Goal: Information Seeking & Learning: Learn about a topic

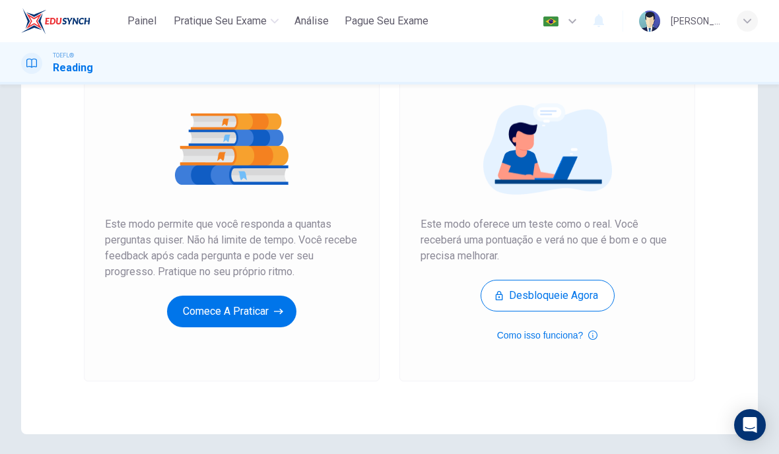
scroll to position [136, 0]
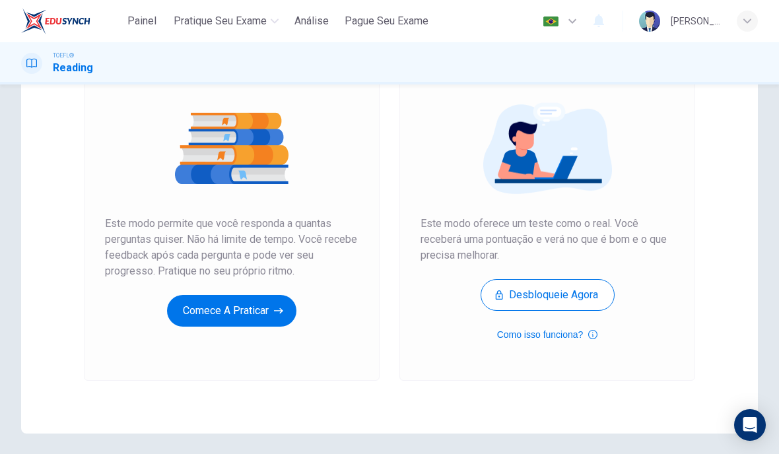
click at [265, 310] on button "Comece a praticar" at bounding box center [231, 311] width 129 height 32
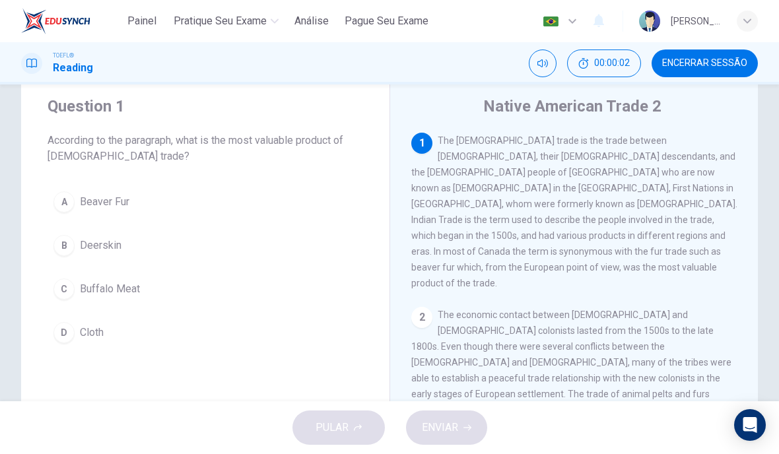
scroll to position [43, 0]
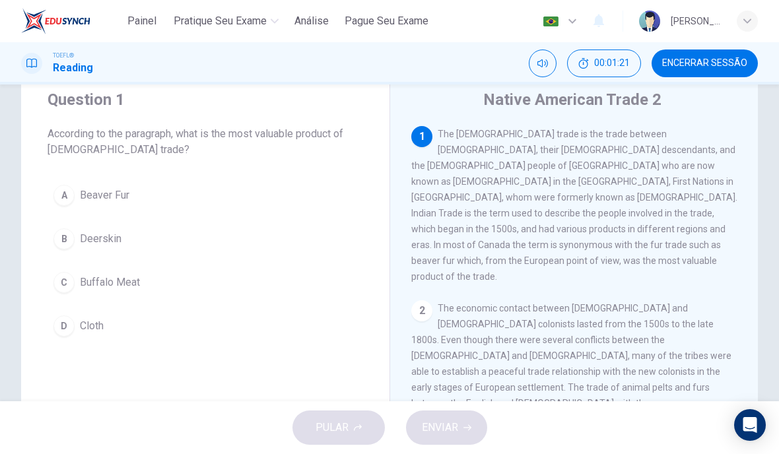
click at [75, 193] on button "A Beaver Fur" at bounding box center [206, 195] width 316 height 33
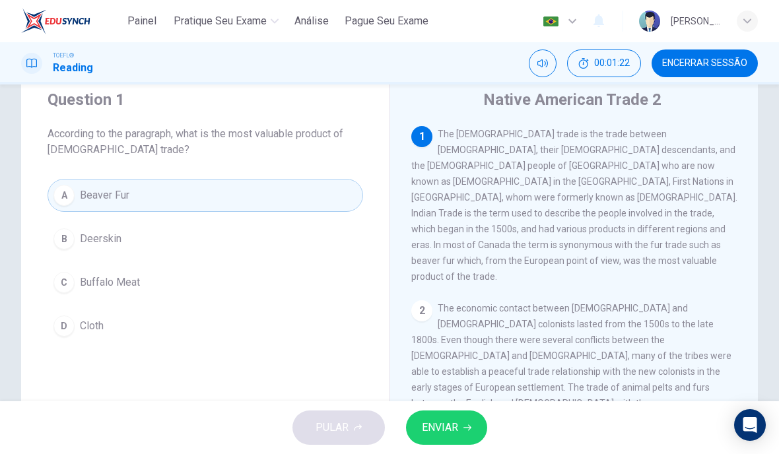
click at [429, 430] on span "ENVIAR" at bounding box center [440, 428] width 36 height 18
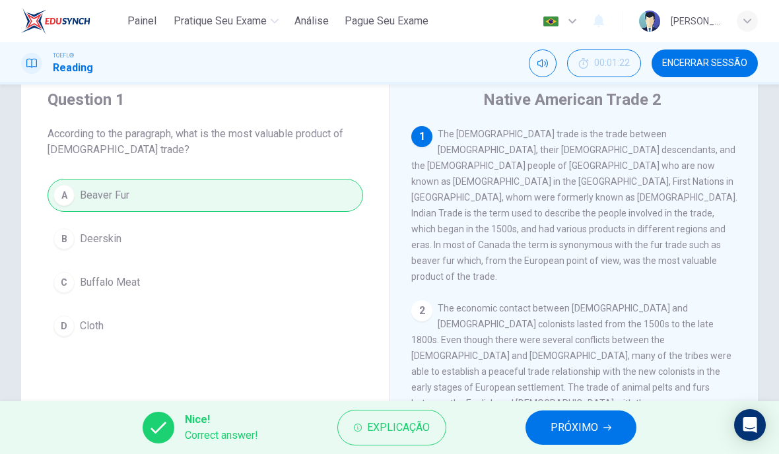
click at [595, 432] on span "PRÓXIMO" at bounding box center [575, 428] width 48 height 18
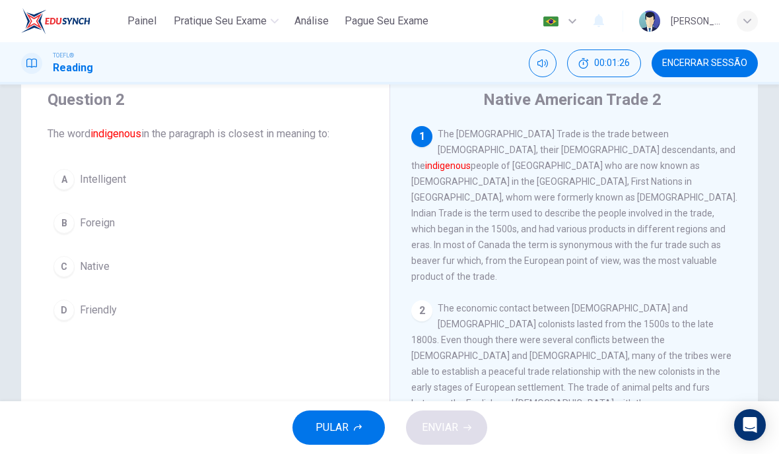
click at [68, 269] on div "C" at bounding box center [63, 266] width 21 height 21
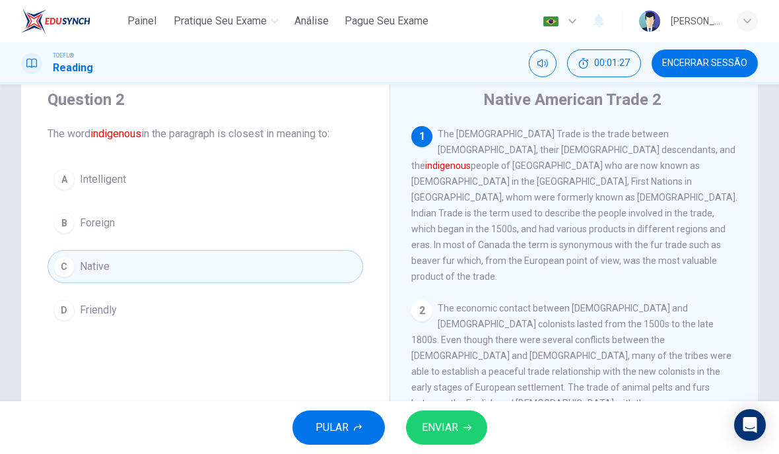
click at [461, 427] on button "ENVIAR" at bounding box center [446, 428] width 81 height 34
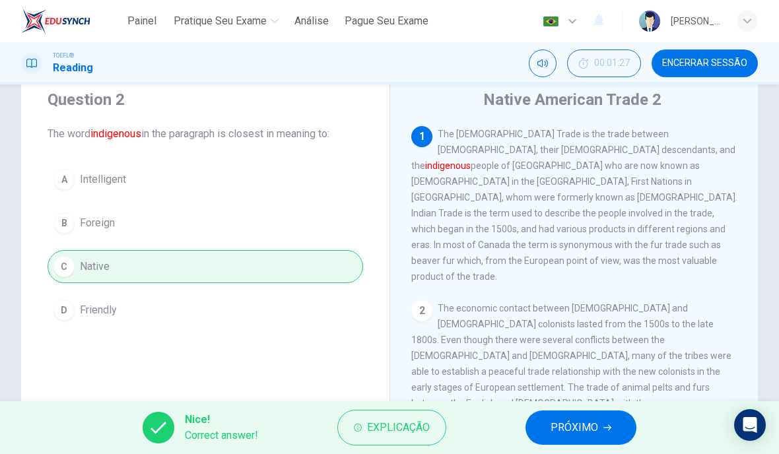
click at [584, 420] on span "PRÓXIMO" at bounding box center [575, 428] width 48 height 18
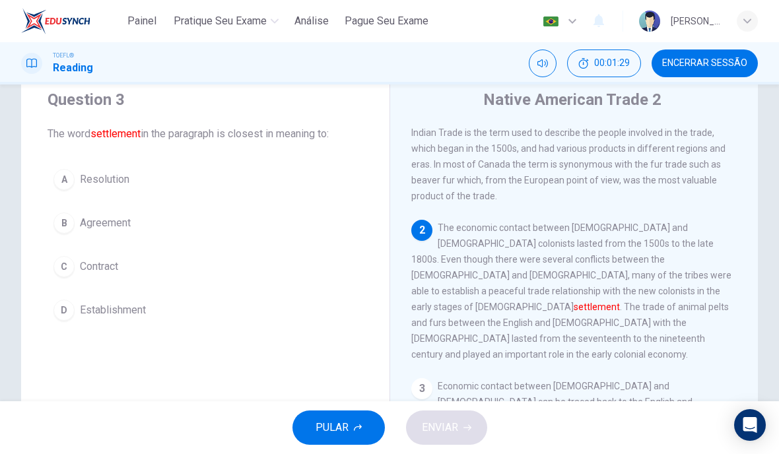
scroll to position [81, 0]
click at [73, 320] on button "D Establishment" at bounding box center [206, 310] width 316 height 33
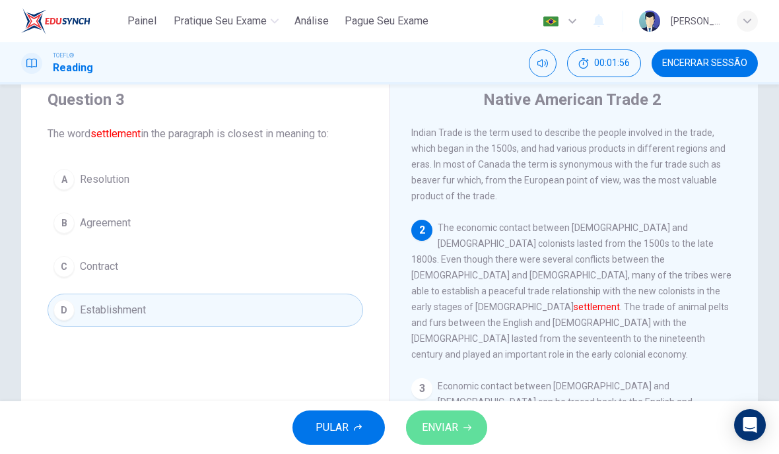
click at [442, 430] on span "ENVIAR" at bounding box center [440, 428] width 36 height 18
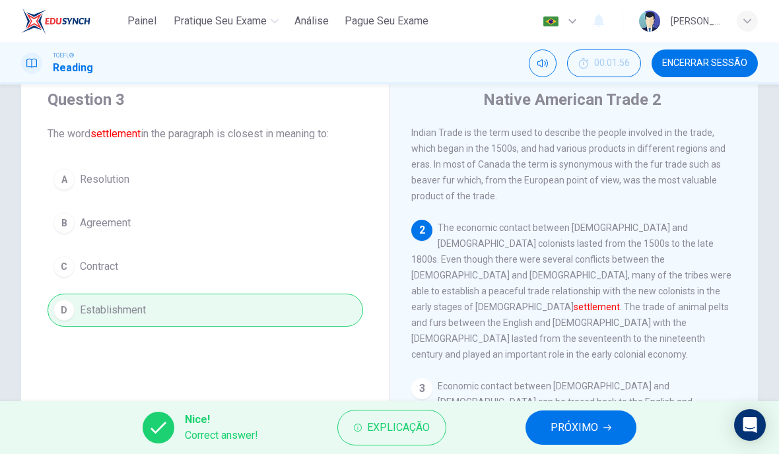
click at [586, 417] on button "PRÓXIMO" at bounding box center [580, 428] width 111 height 34
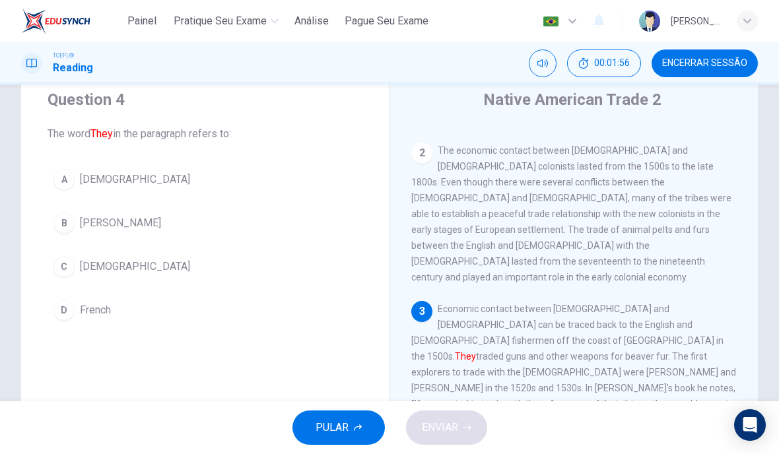
scroll to position [197, 0]
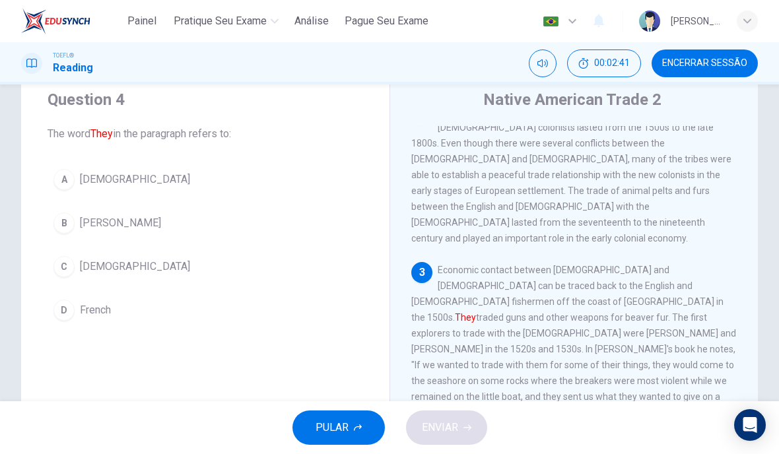
click at [71, 320] on button "D French" at bounding box center [206, 310] width 316 height 33
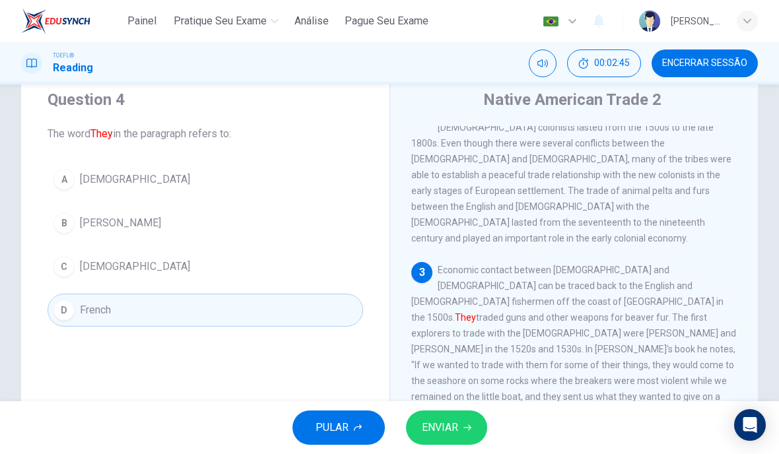
click at [435, 419] on span "ENVIAR" at bounding box center [440, 428] width 36 height 18
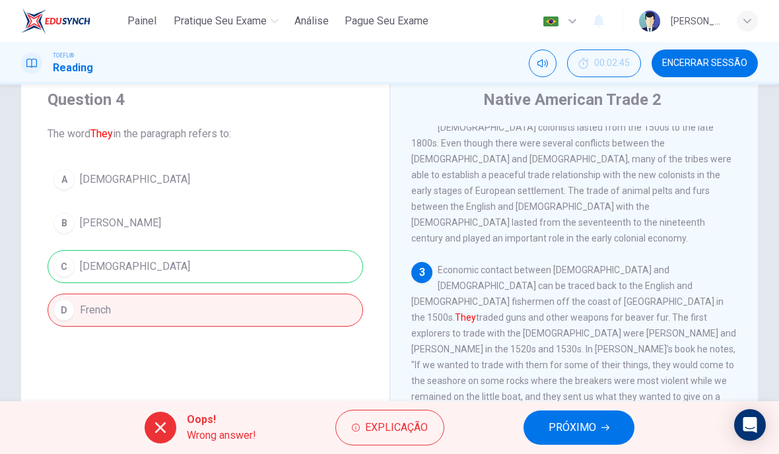
click at [602, 415] on button "PRÓXIMO" at bounding box center [579, 428] width 111 height 34
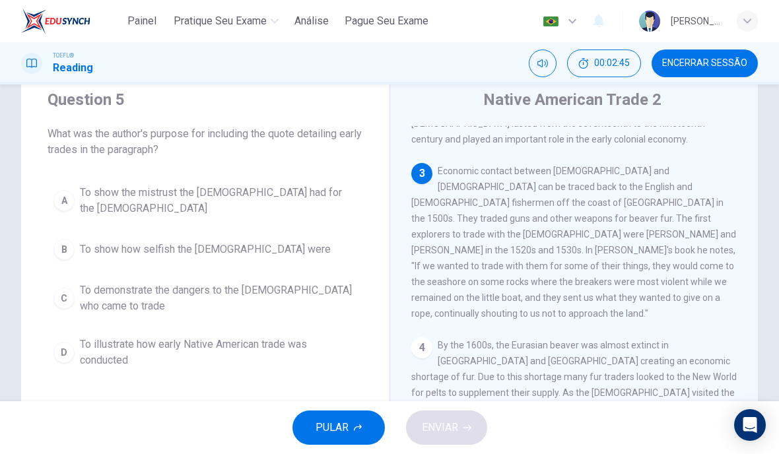
scroll to position [296, 0]
click at [81, 347] on span "To illustrate how early Native American trade was conducted" at bounding box center [218, 353] width 277 height 32
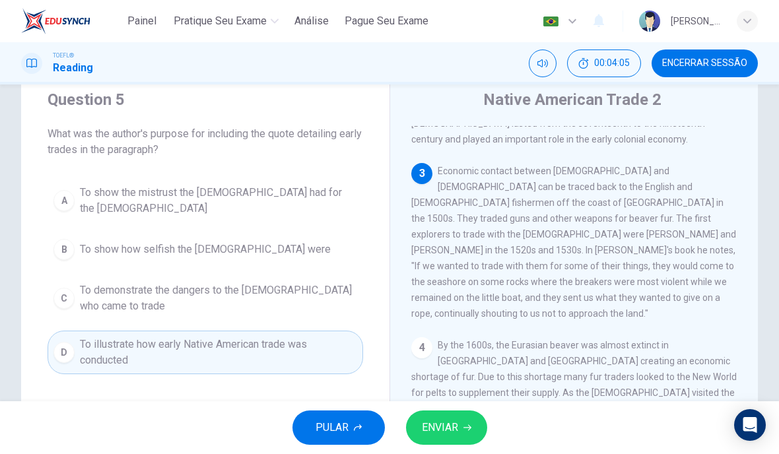
click at [87, 194] on span "To show the mistrust the [DEMOGRAPHIC_DATA] had for the [DEMOGRAPHIC_DATA]" at bounding box center [218, 201] width 277 height 32
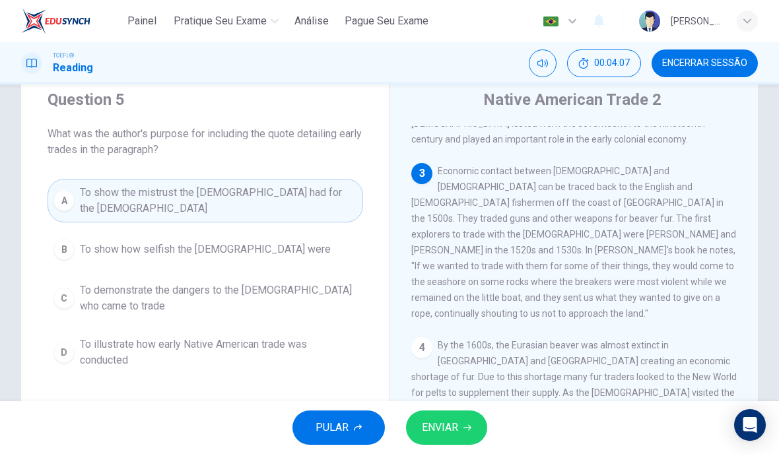
click at [428, 434] on span "ENVIAR" at bounding box center [440, 428] width 36 height 18
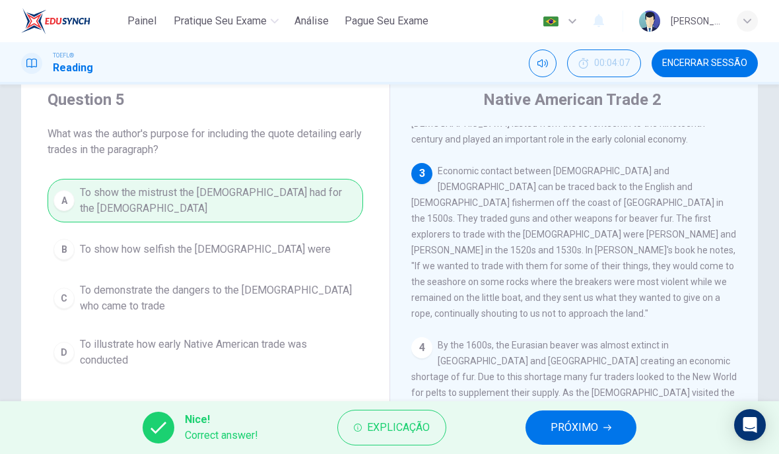
click at [589, 432] on span "PRÓXIMO" at bounding box center [575, 428] width 48 height 18
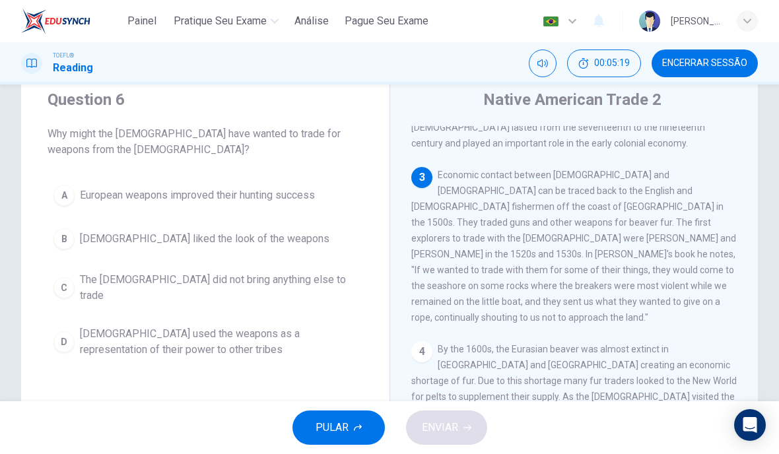
scroll to position [286, 0]
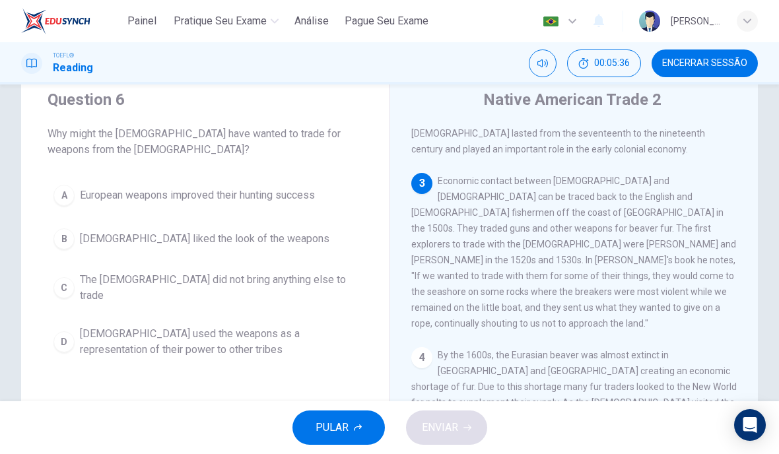
click at [67, 191] on div "A" at bounding box center [63, 195] width 21 height 21
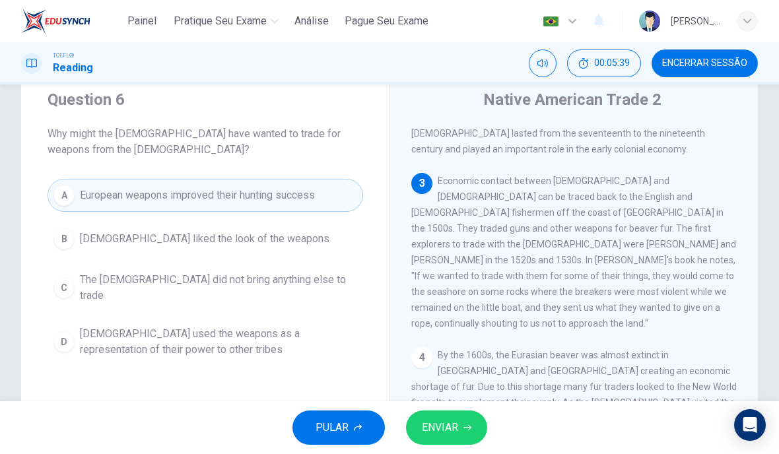
click at [440, 421] on span "ENVIAR" at bounding box center [440, 428] width 36 height 18
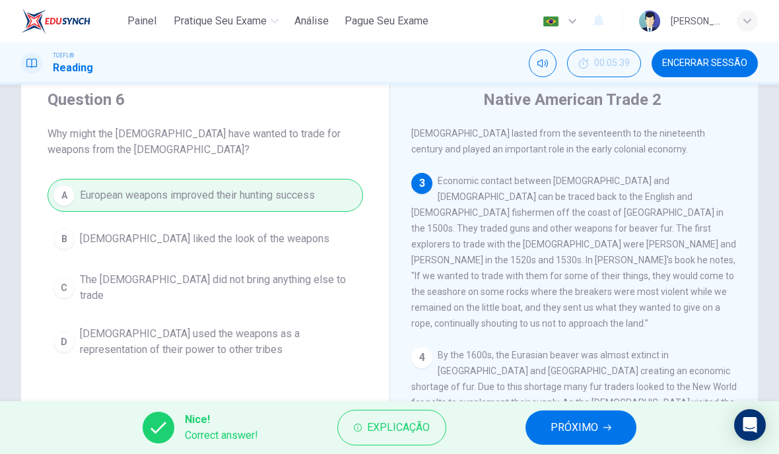
click at [592, 431] on span "PRÓXIMO" at bounding box center [575, 428] width 48 height 18
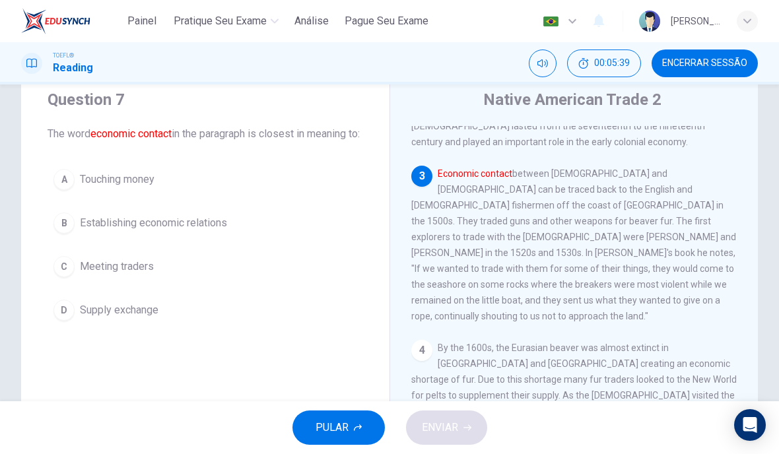
scroll to position [296, 0]
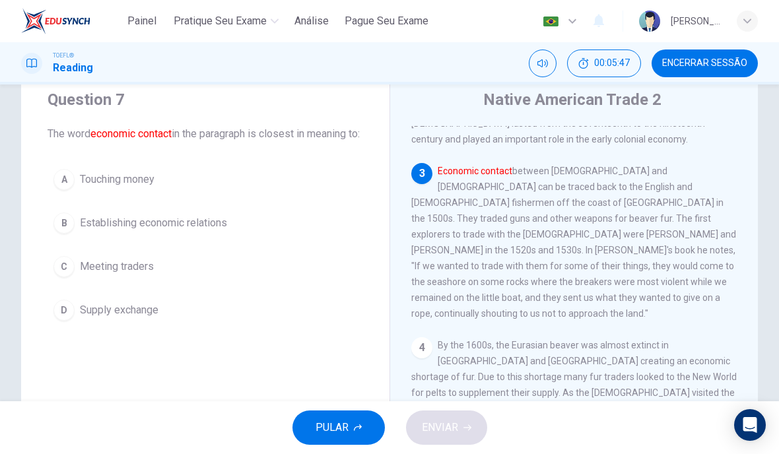
click at [195, 231] on span "Establishing economic relations" at bounding box center [153, 223] width 147 height 16
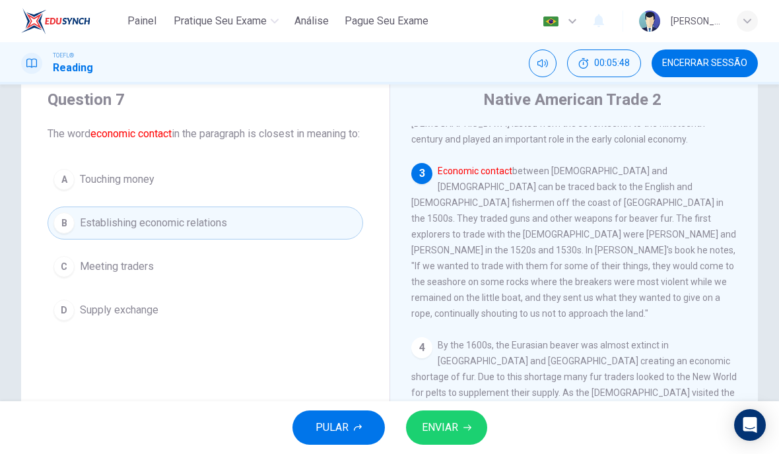
click at [437, 428] on span "ENVIAR" at bounding box center [440, 428] width 36 height 18
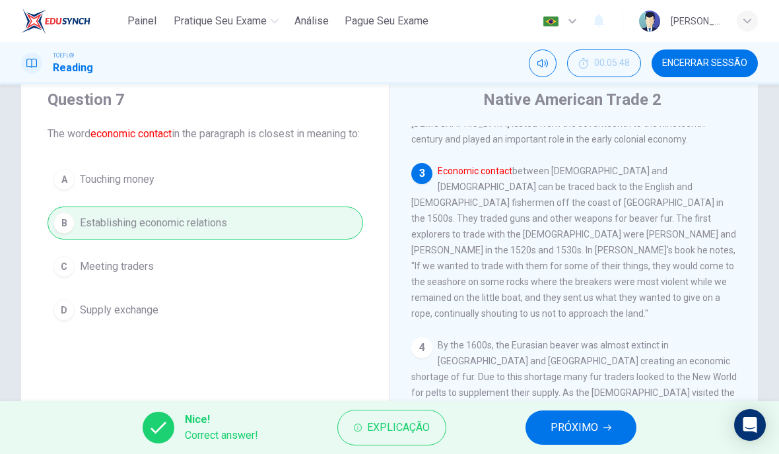
click at [578, 421] on span "PRÓXIMO" at bounding box center [575, 428] width 48 height 18
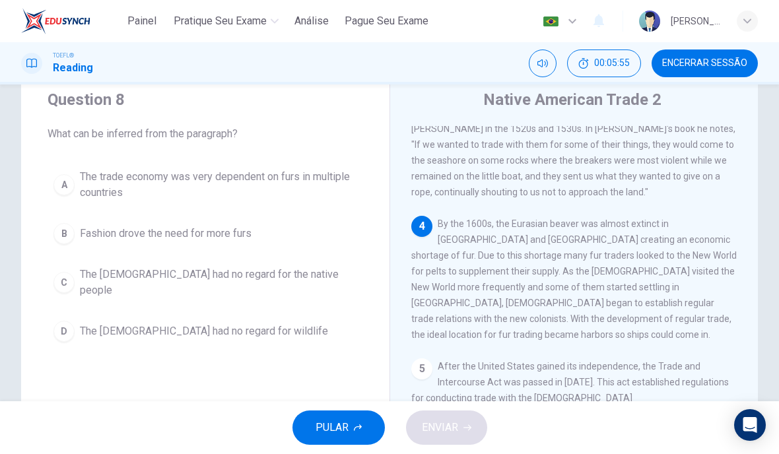
scroll to position [417, 0]
click at [306, 181] on span "The trade economy was very dependent on furs in multiple countries" at bounding box center [218, 185] width 277 height 32
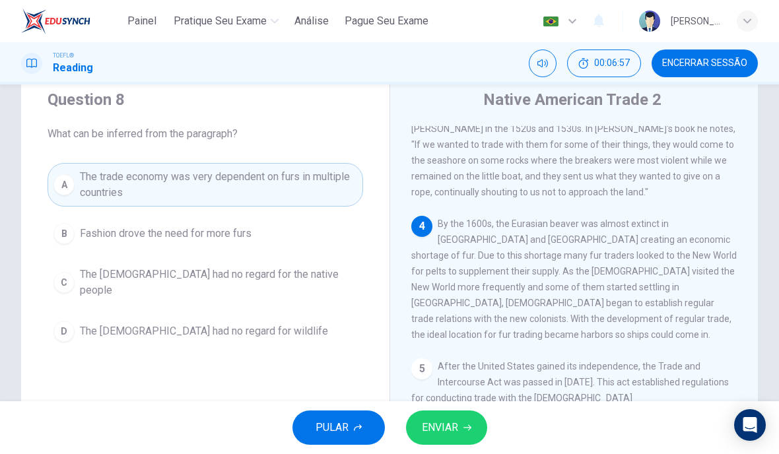
click at [455, 425] on span "ENVIAR" at bounding box center [440, 428] width 36 height 18
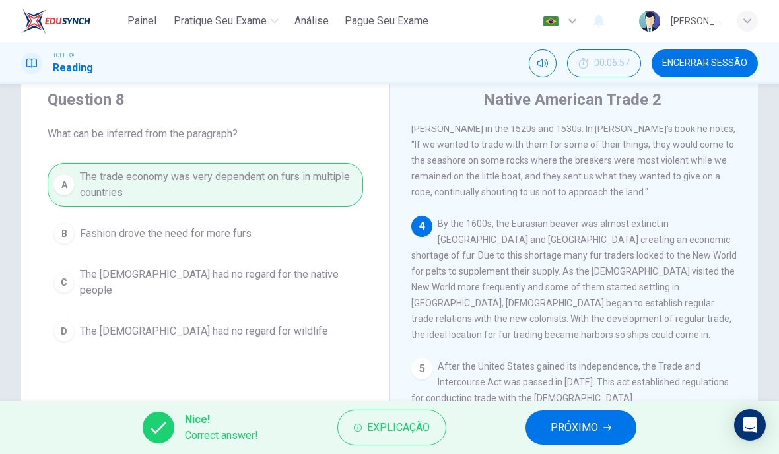
click at [601, 430] on button "PRÓXIMO" at bounding box center [580, 428] width 111 height 34
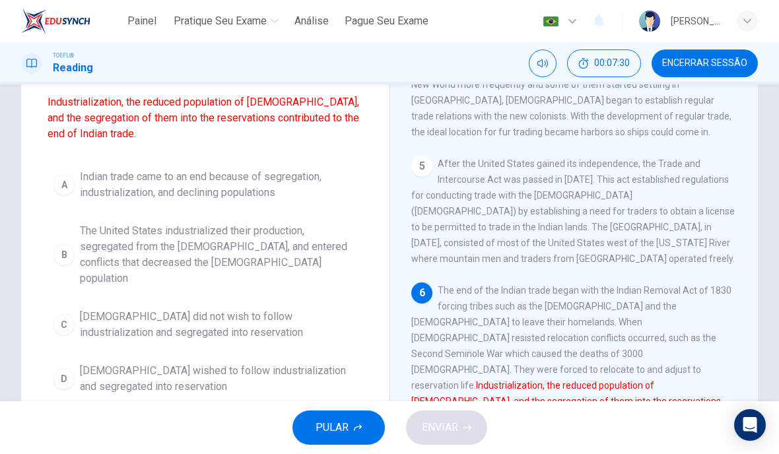
scroll to position [130, 0]
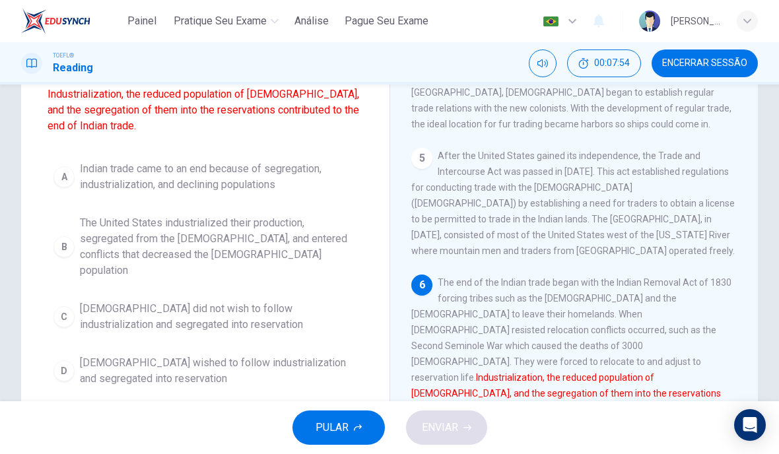
click at [57, 295] on button "C [DEMOGRAPHIC_DATA] did not wish to follow industrialization and segregated in…" at bounding box center [206, 317] width 316 height 44
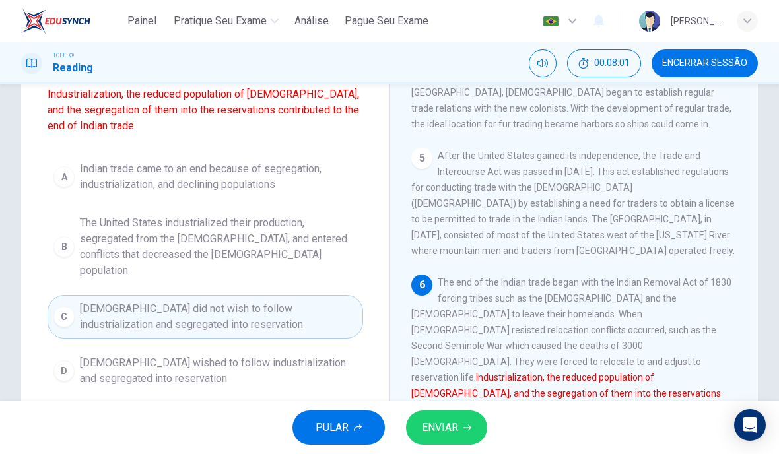
click at [75, 234] on button "B The United States industrialized their production, segregated from the [DEMOG…" at bounding box center [206, 246] width 316 height 75
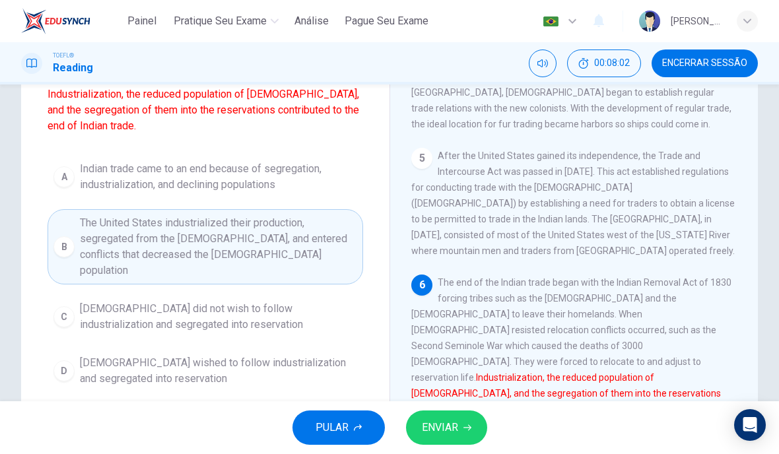
click at [428, 428] on span "ENVIAR" at bounding box center [440, 428] width 36 height 18
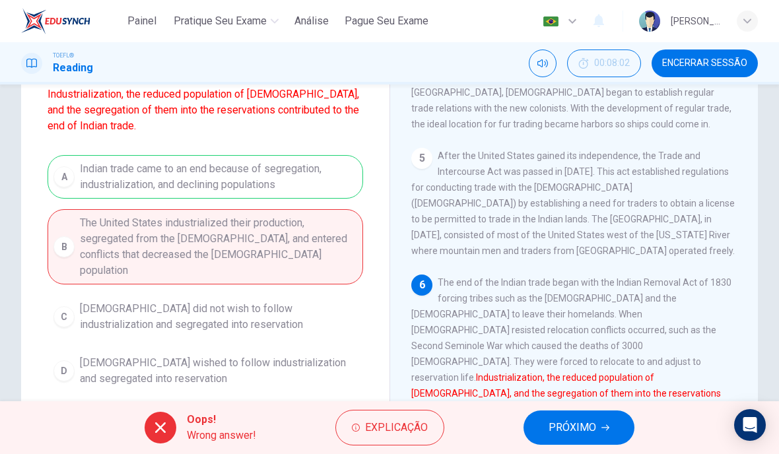
click at [590, 426] on span "PRÓXIMO" at bounding box center [573, 428] width 48 height 18
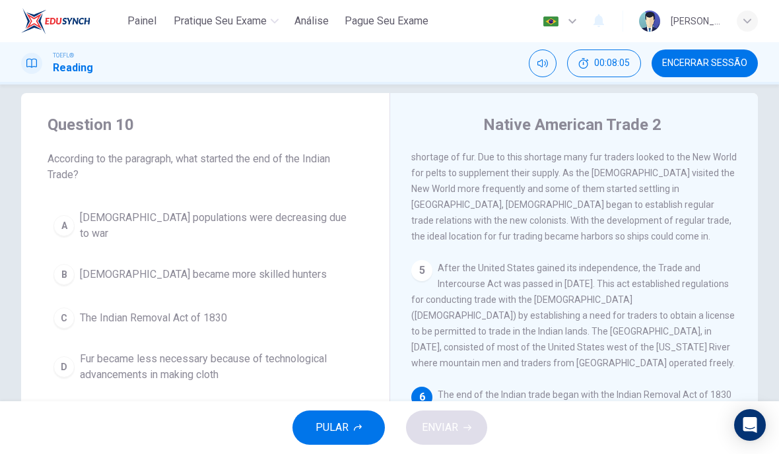
scroll to position [13, 0]
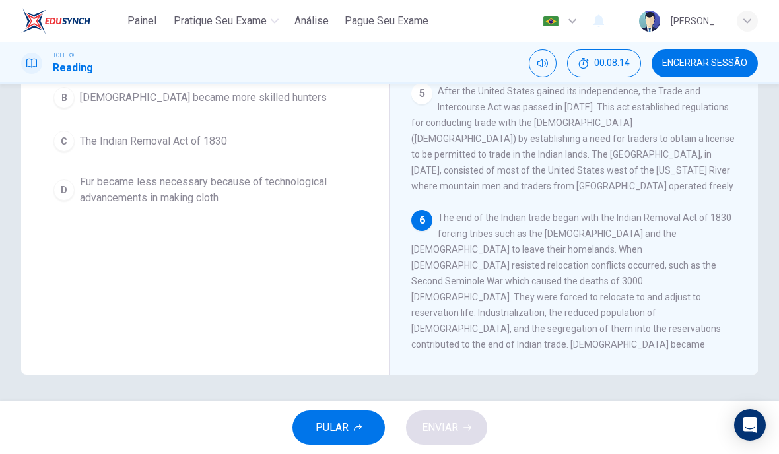
click at [689, 334] on div "6 The end of the Indian trade began with the [DEMOGRAPHIC_DATA] Removal Act of …" at bounding box center [574, 313] width 326 height 206
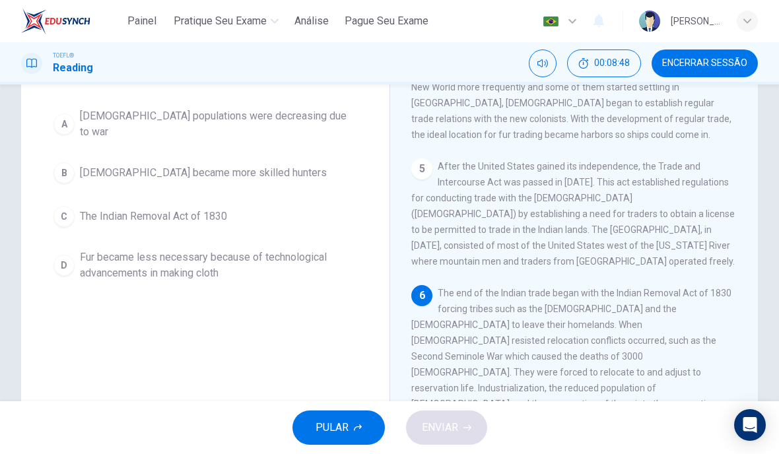
scroll to position [118, 0]
click at [52, 119] on button "A [DEMOGRAPHIC_DATA] populations were decreasing due to war" at bounding box center [206, 126] width 316 height 44
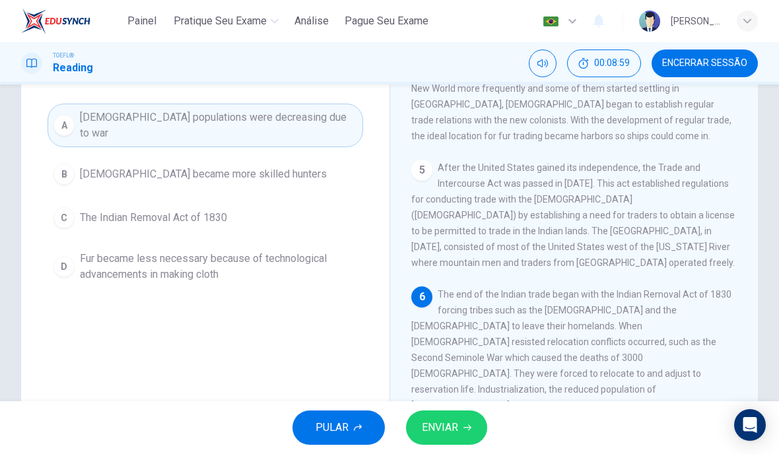
click at [129, 222] on button "C The Indian Removal Act of 1830" at bounding box center [206, 217] width 316 height 33
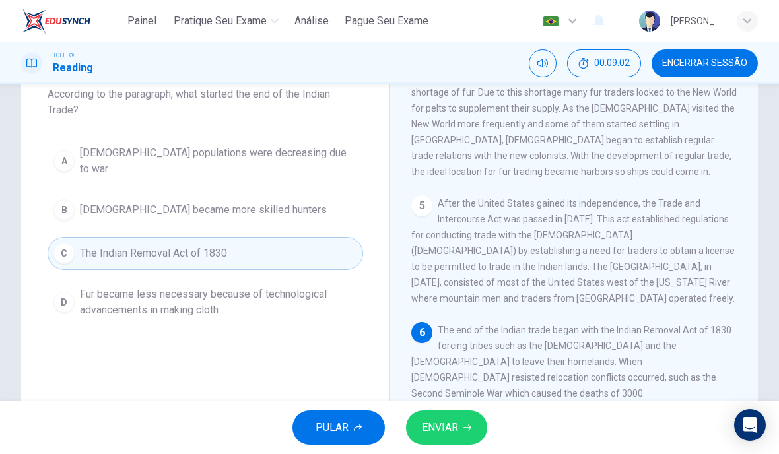
scroll to position [89, 0]
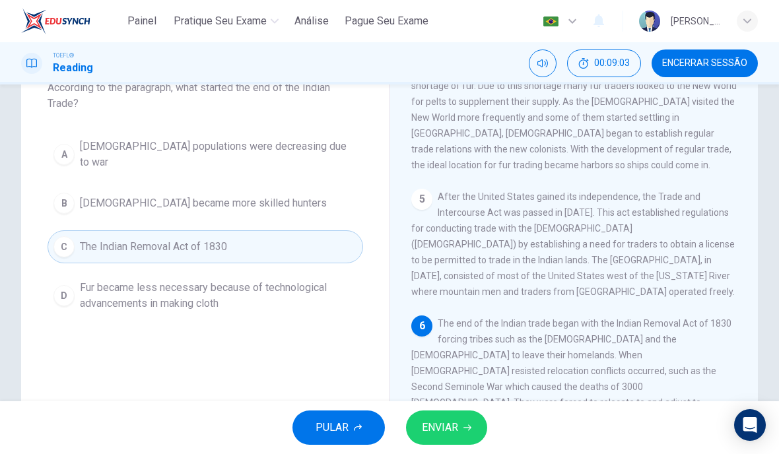
click at [433, 428] on span "ENVIAR" at bounding box center [440, 428] width 36 height 18
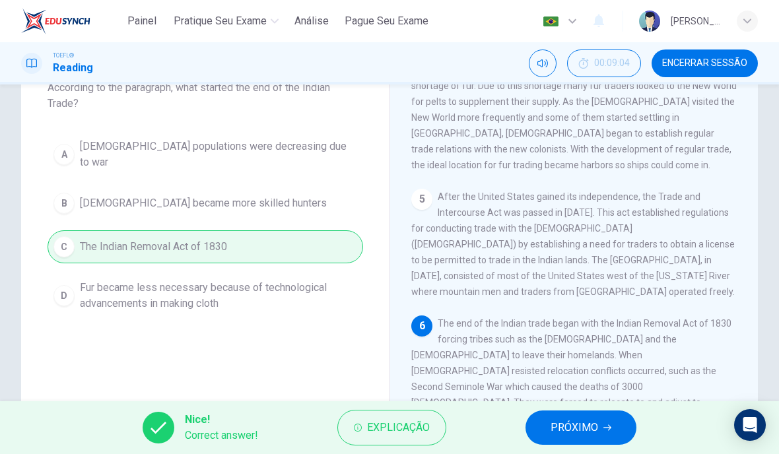
click at [592, 430] on span "PRÓXIMO" at bounding box center [575, 428] width 48 height 18
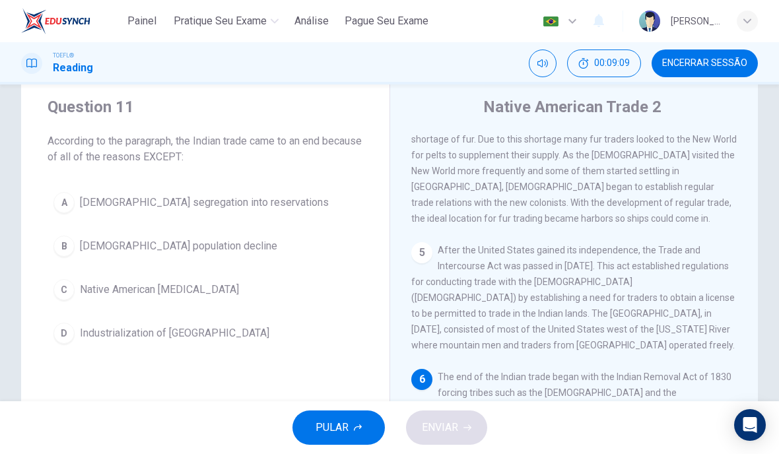
scroll to position [15, 0]
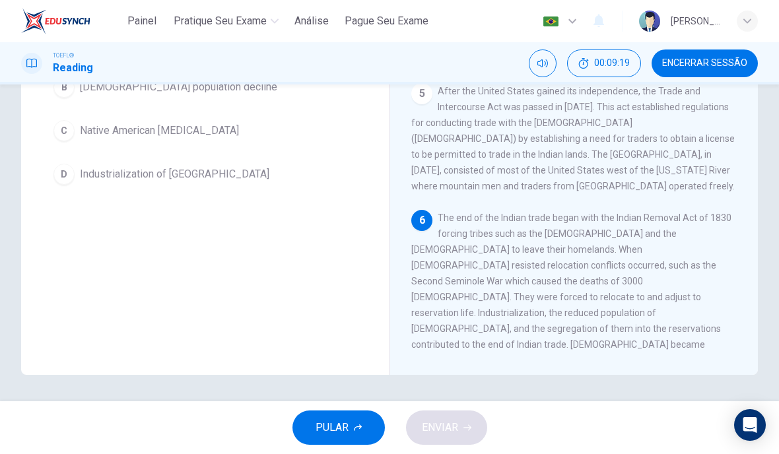
click at [696, 339] on span "The end of the Indian trade began with the Indian Removal Act of 1830 forcing t…" at bounding box center [571, 313] width 320 height 201
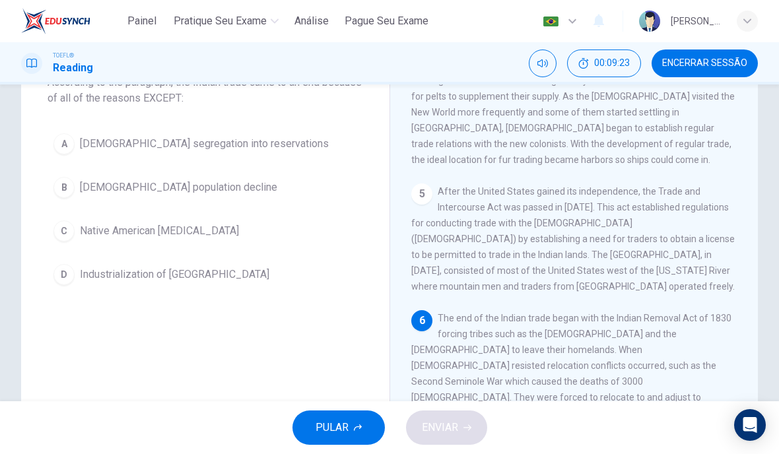
scroll to position [82, 0]
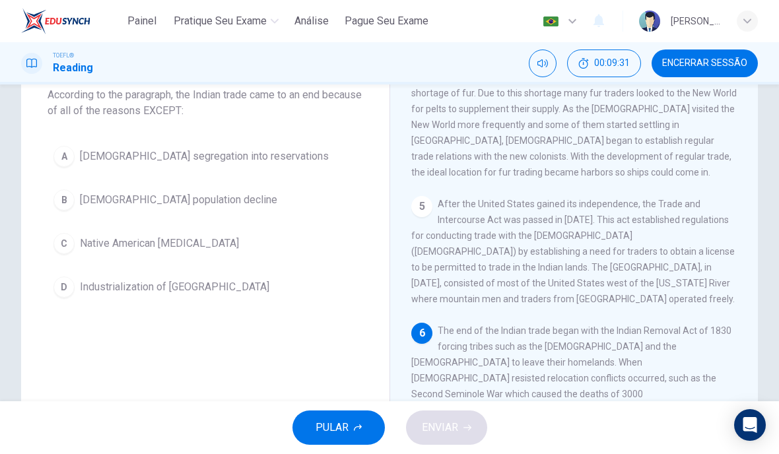
click at [178, 238] on span "Native American [MEDICAL_DATA]" at bounding box center [159, 244] width 159 height 16
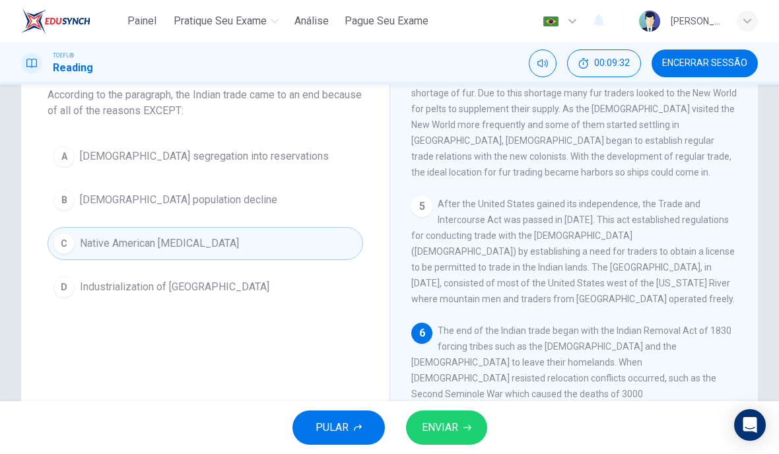
click at [447, 423] on span "ENVIAR" at bounding box center [440, 428] width 36 height 18
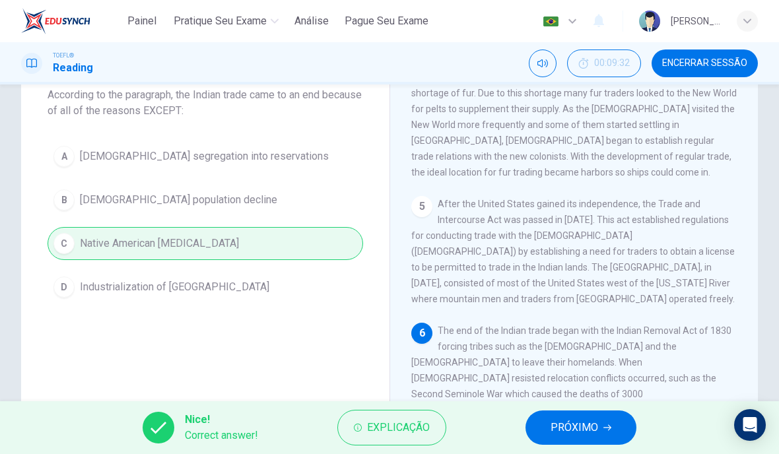
click at [602, 428] on button "PRÓXIMO" at bounding box center [580, 428] width 111 height 34
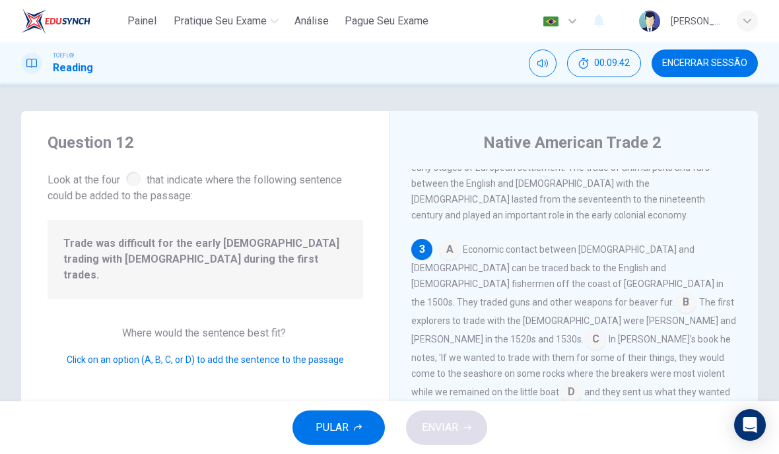
scroll to position [264, 0]
click at [447, 239] on input at bounding box center [449, 249] width 21 height 21
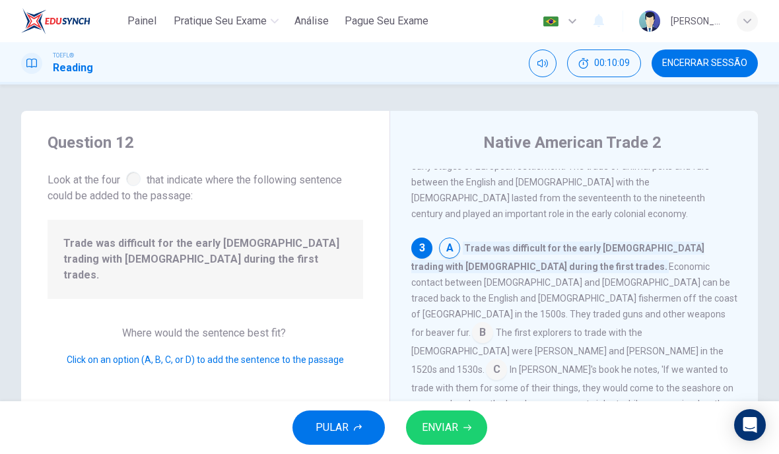
click at [493, 323] on input at bounding box center [482, 333] width 21 height 21
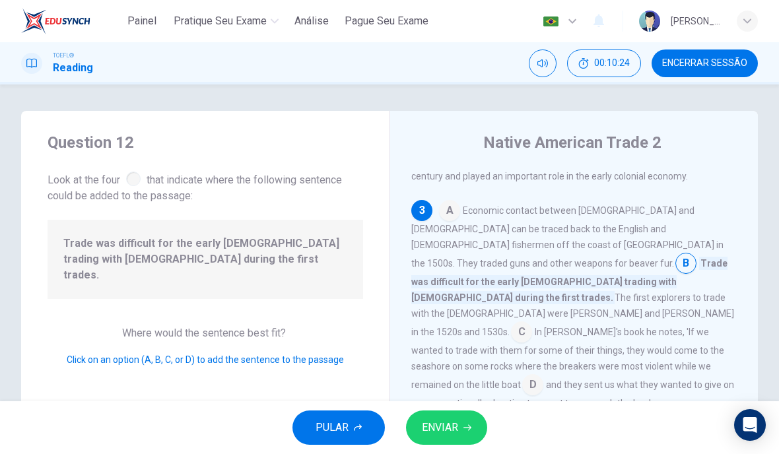
scroll to position [303, 0]
click at [532, 322] on input at bounding box center [521, 332] width 21 height 21
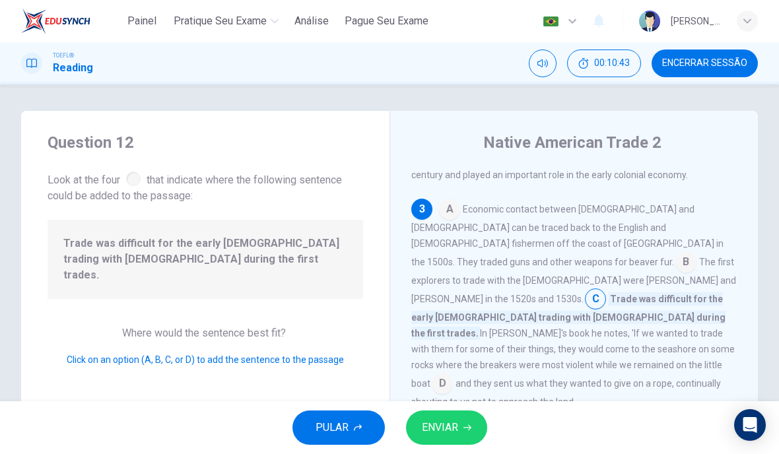
click at [465, 423] on button "ENVIAR" at bounding box center [446, 428] width 81 height 34
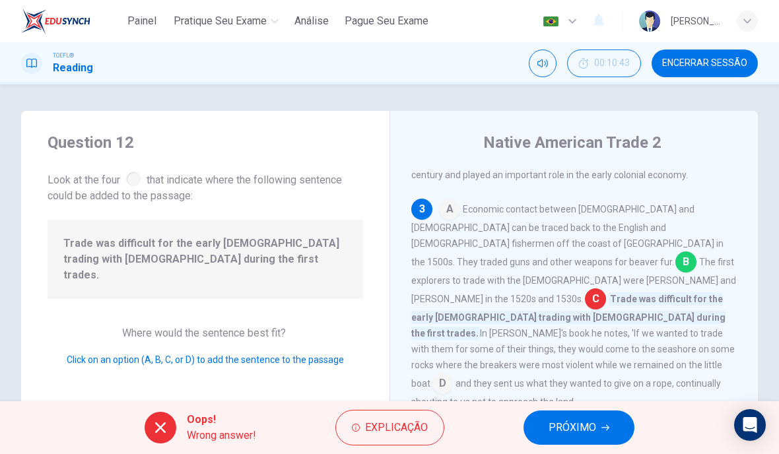
click at [606, 428] on icon "button" at bounding box center [605, 428] width 8 height 8
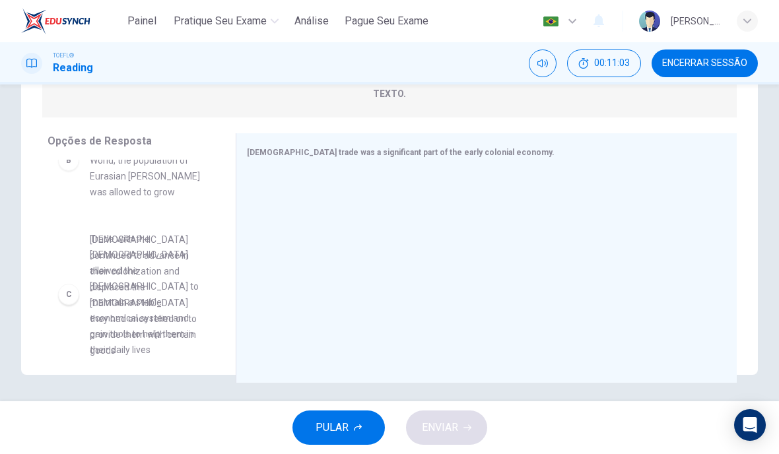
scroll to position [178, 0]
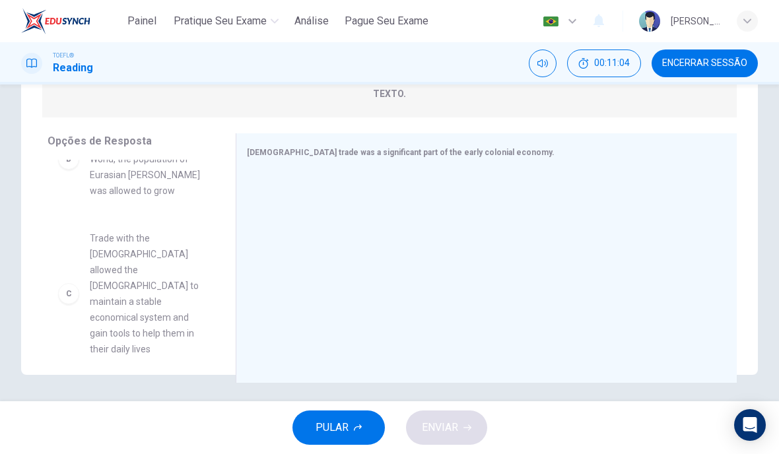
click at [351, 271] on div at bounding box center [481, 259] width 469 height 177
click at [64, 283] on div "C" at bounding box center [68, 293] width 21 height 21
click at [297, 255] on div at bounding box center [481, 259] width 469 height 177
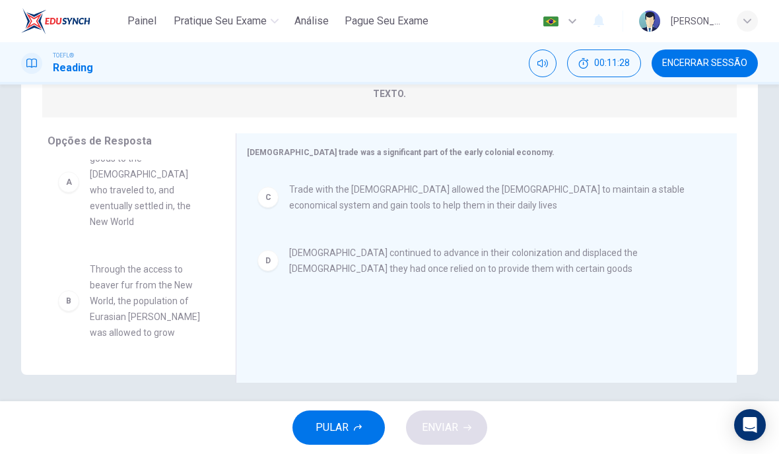
scroll to position [43, 0]
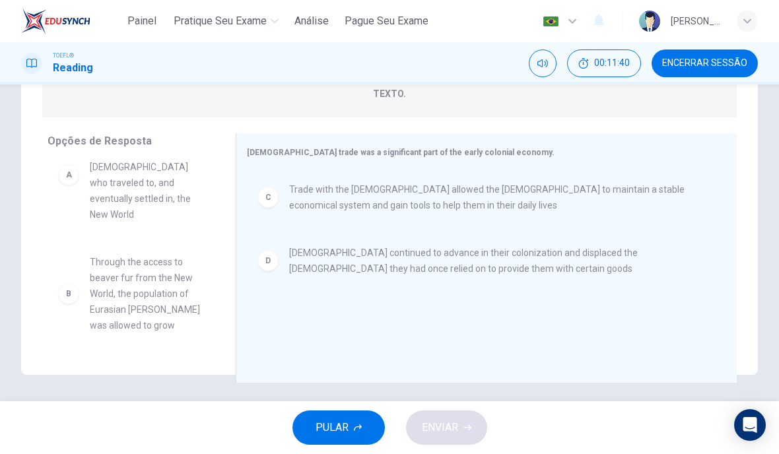
click at [273, 193] on div "C" at bounding box center [267, 197] width 21 height 21
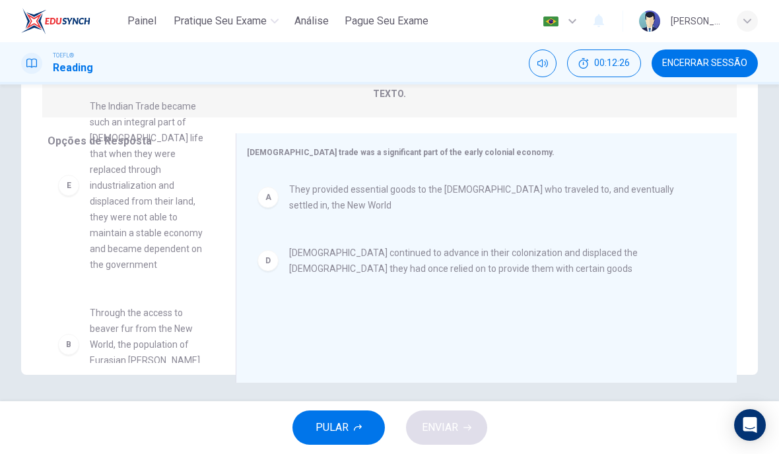
scroll to position [0, 0]
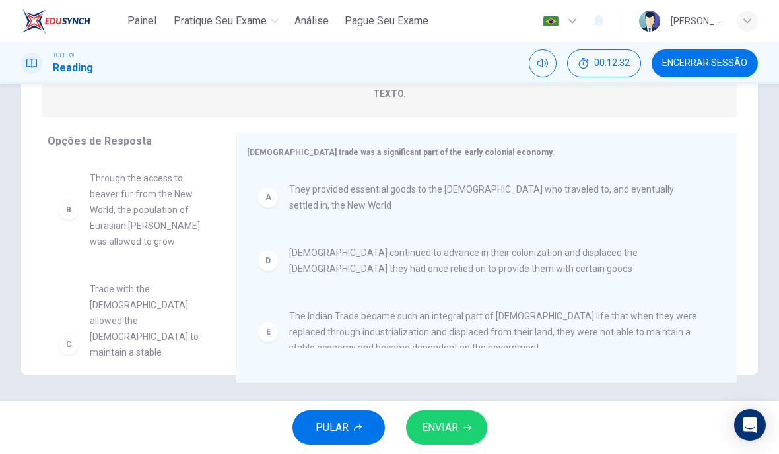
click at [459, 424] on button "ENVIAR" at bounding box center [446, 428] width 81 height 34
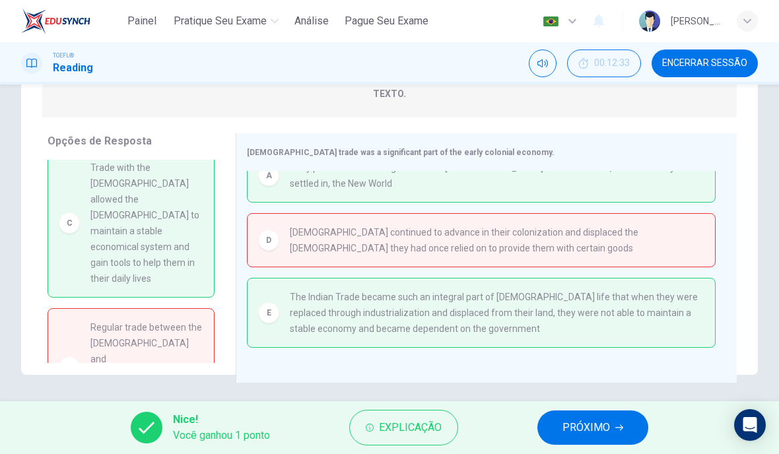
scroll to position [123, 0]
click at [618, 423] on button "PRÓXIMO" at bounding box center [592, 428] width 111 height 34
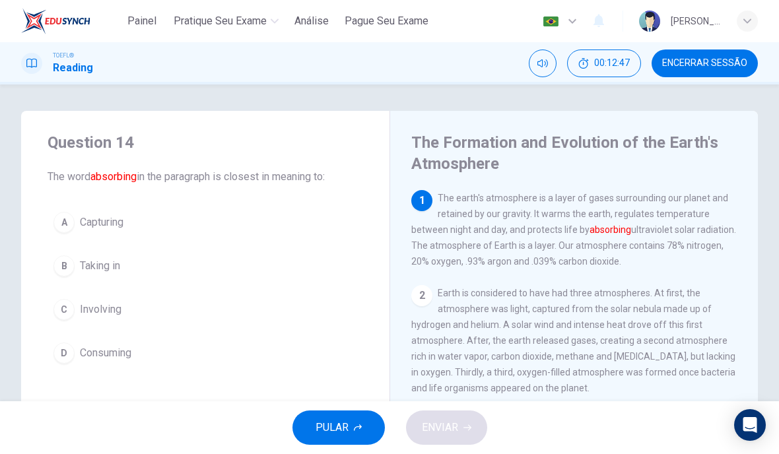
click at [82, 221] on span "Capturing" at bounding box center [102, 223] width 44 height 16
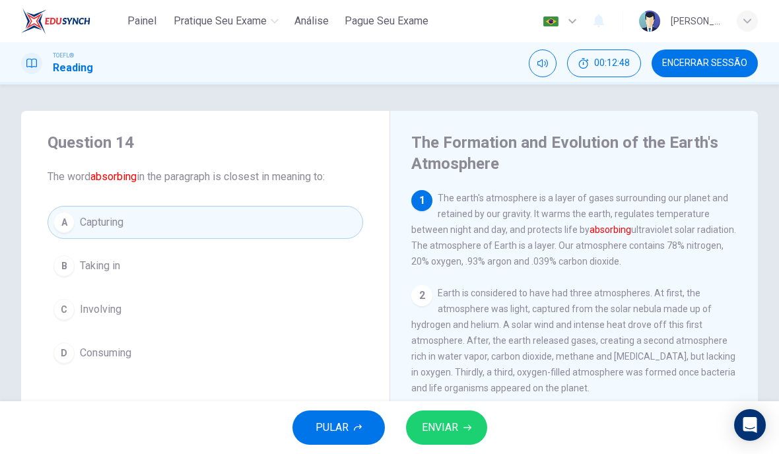
click at [137, 268] on button "B Taking in" at bounding box center [206, 266] width 316 height 33
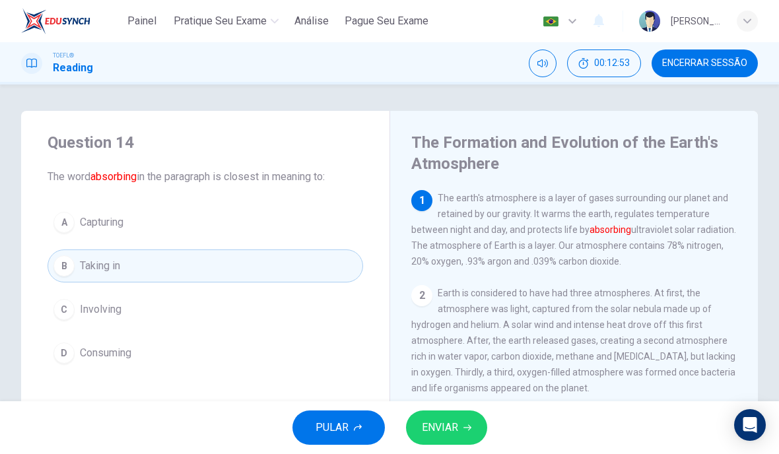
click at [72, 355] on div "D" at bounding box center [63, 353] width 21 height 21
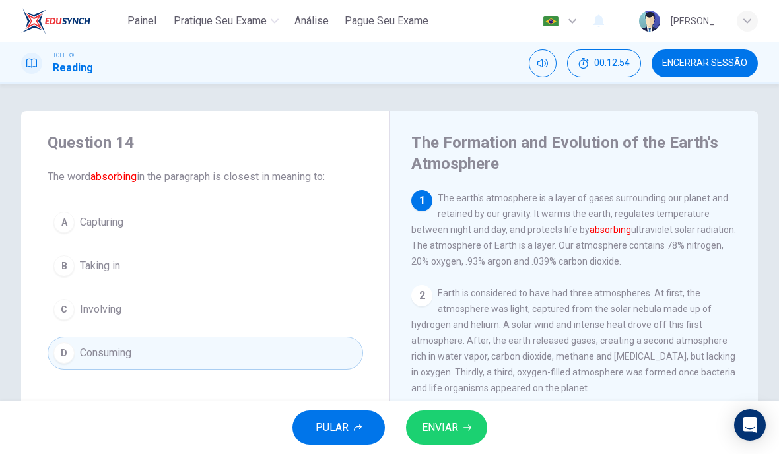
click at [67, 263] on div "B" at bounding box center [63, 265] width 21 height 21
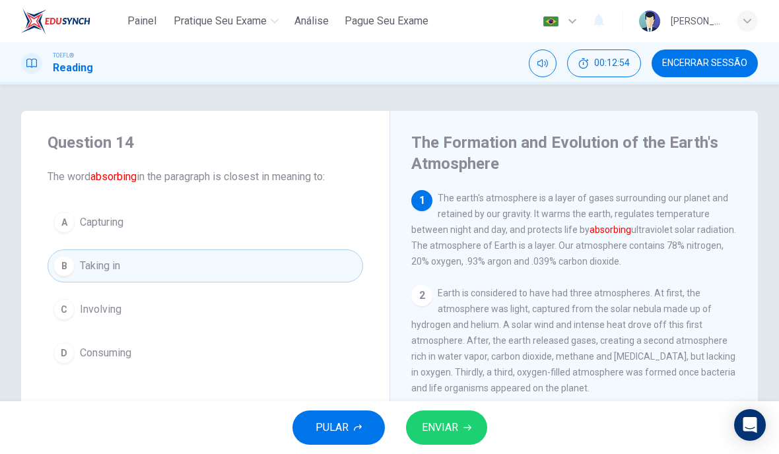
click at [463, 434] on button "ENVIAR" at bounding box center [446, 428] width 81 height 34
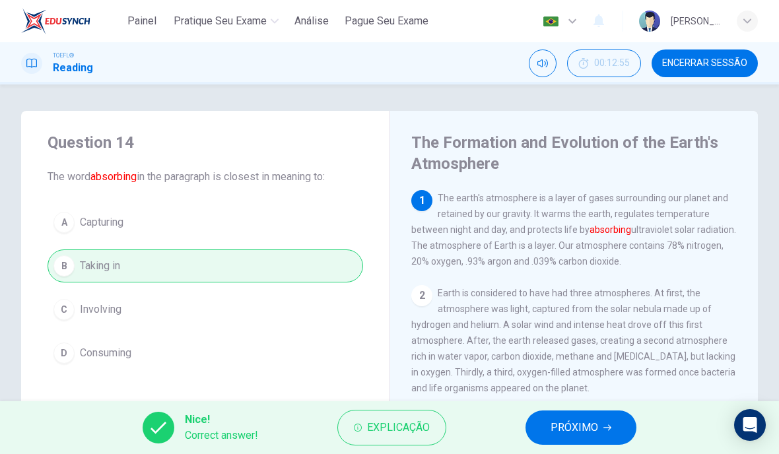
click at [607, 428] on icon "button" at bounding box center [607, 428] width 8 height 8
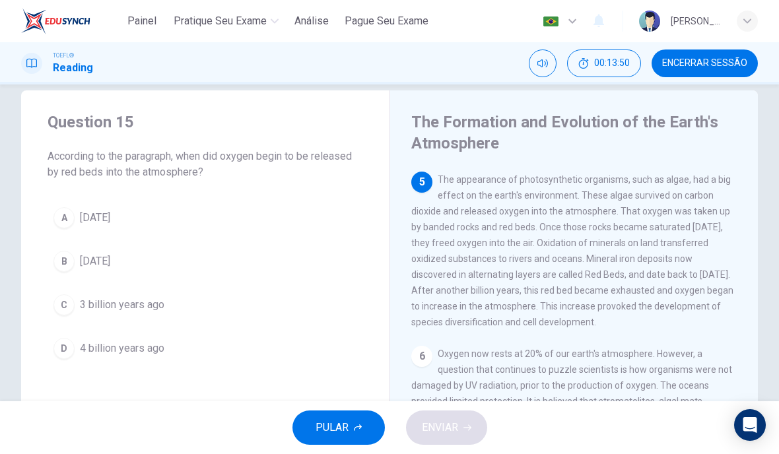
scroll to position [25, 0]
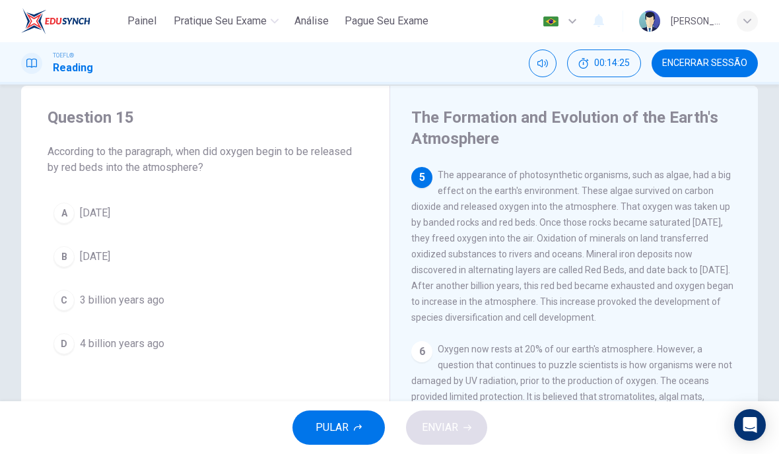
click at [52, 211] on button "A [DATE]" at bounding box center [206, 213] width 316 height 33
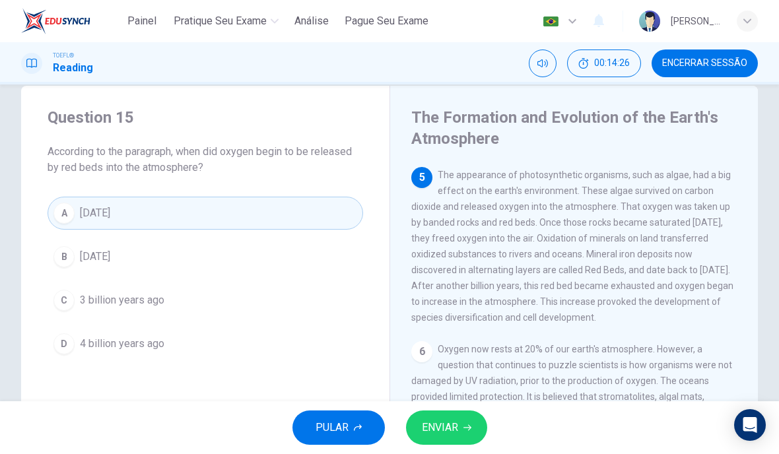
click at [451, 425] on span "ENVIAR" at bounding box center [440, 428] width 36 height 18
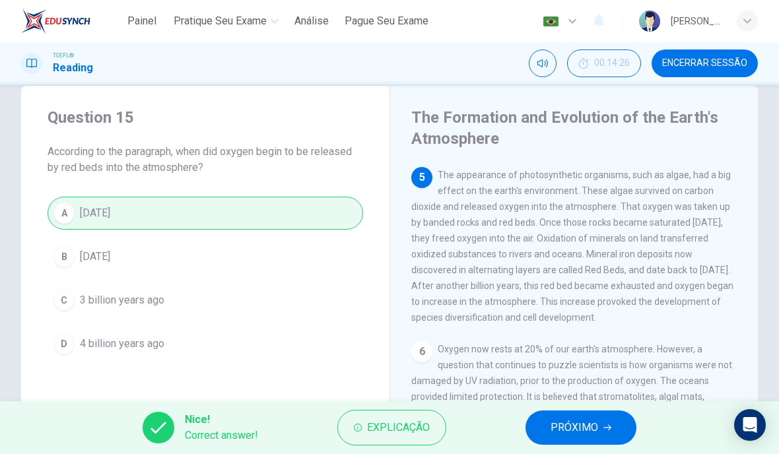
click at [588, 432] on span "PRÓXIMO" at bounding box center [575, 428] width 48 height 18
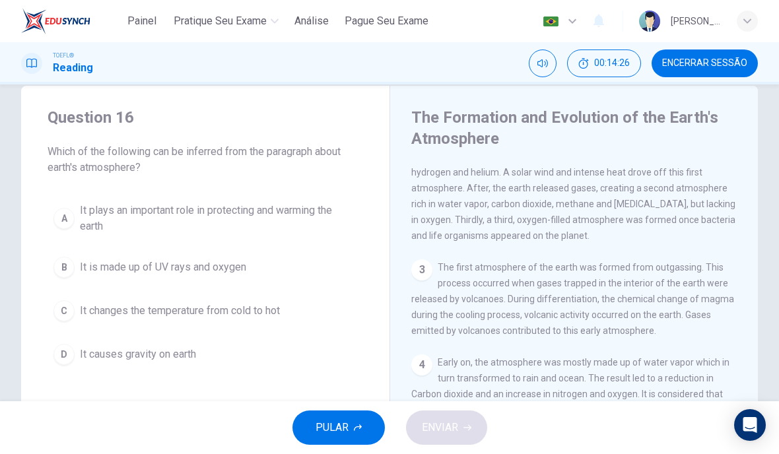
scroll to position [0, 0]
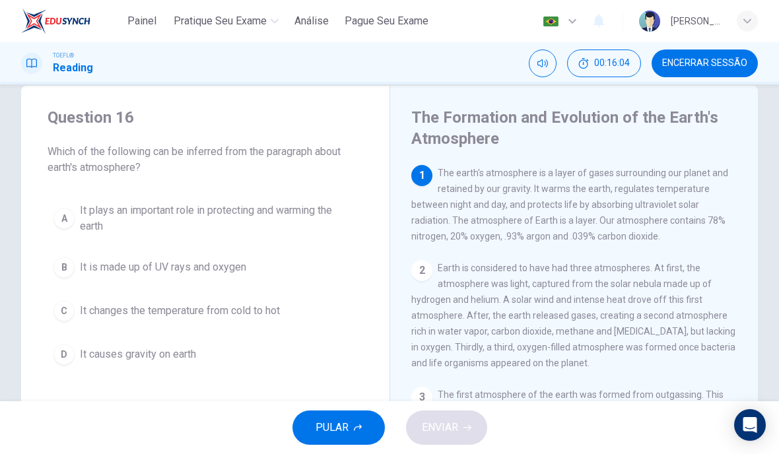
click at [264, 226] on span "It plays an important role in protecting and warming the earth" at bounding box center [218, 219] width 277 height 32
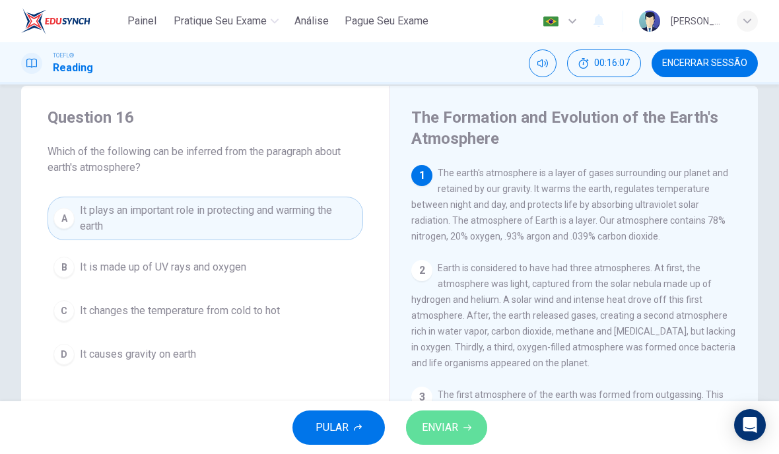
click at [436, 417] on button "ENVIAR" at bounding box center [446, 428] width 81 height 34
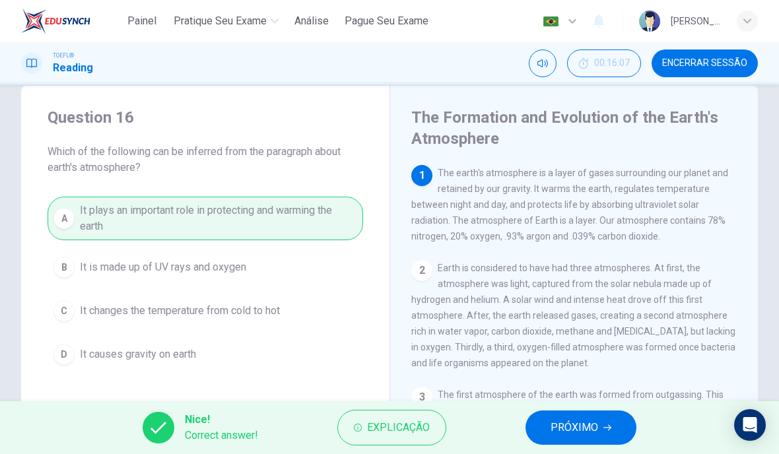
click at [585, 413] on button "PRÓXIMO" at bounding box center [580, 428] width 111 height 34
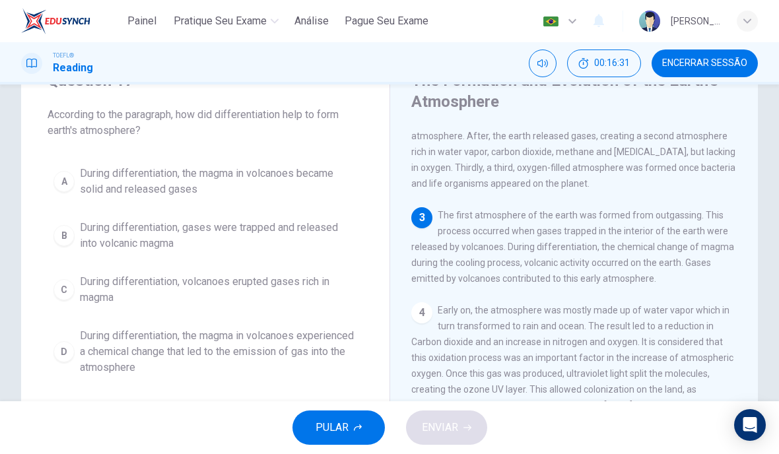
scroll to position [61, 0]
click at [67, 347] on div "D" at bounding box center [63, 352] width 21 height 21
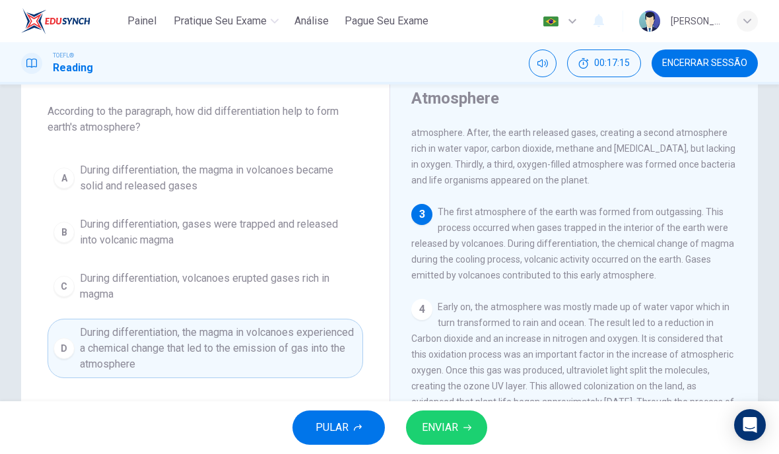
scroll to position [58, 0]
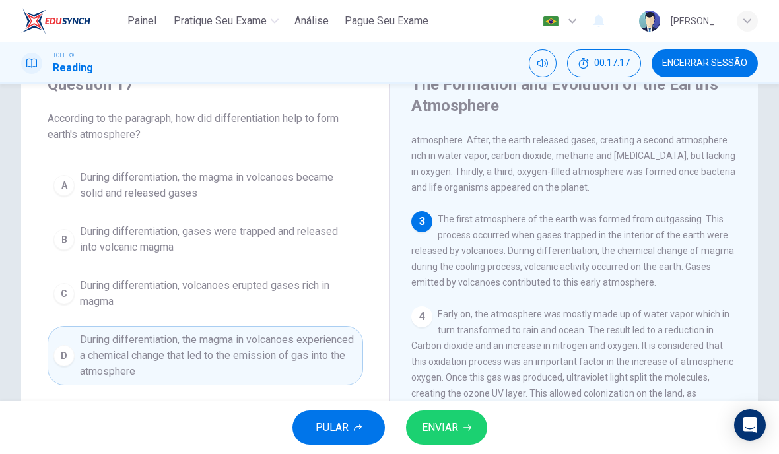
click at [445, 434] on span "ENVIAR" at bounding box center [440, 428] width 36 height 18
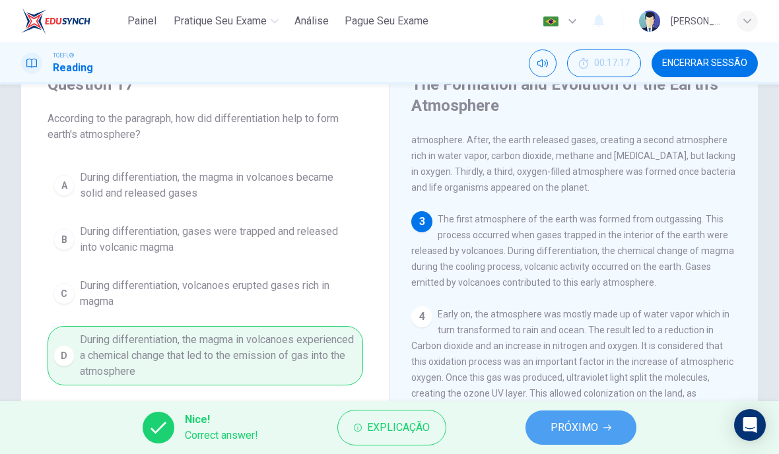
click at [574, 434] on span "PRÓXIMO" at bounding box center [575, 428] width 48 height 18
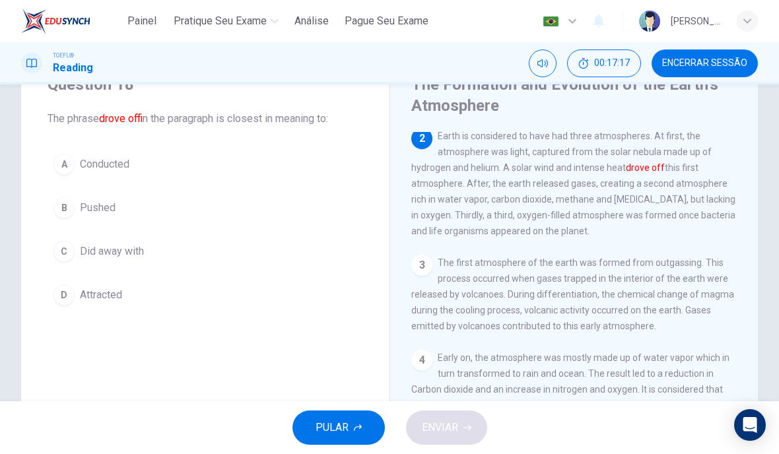
scroll to position [98, 0]
click at [59, 207] on div "B" at bounding box center [63, 207] width 21 height 21
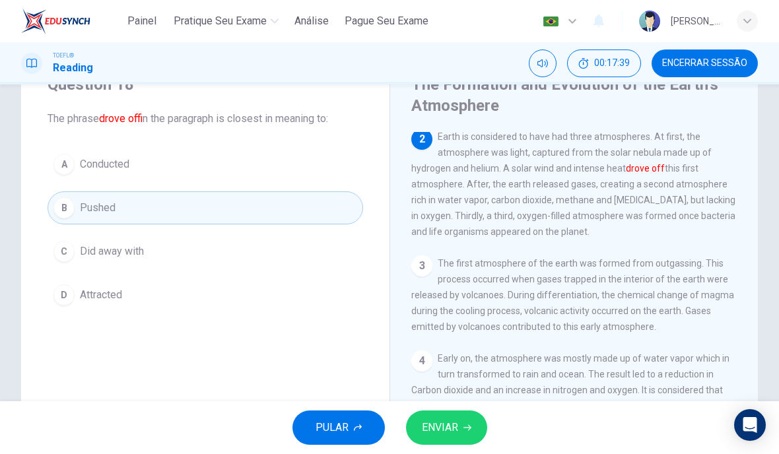
click at [461, 432] on button "ENVIAR" at bounding box center [446, 428] width 81 height 34
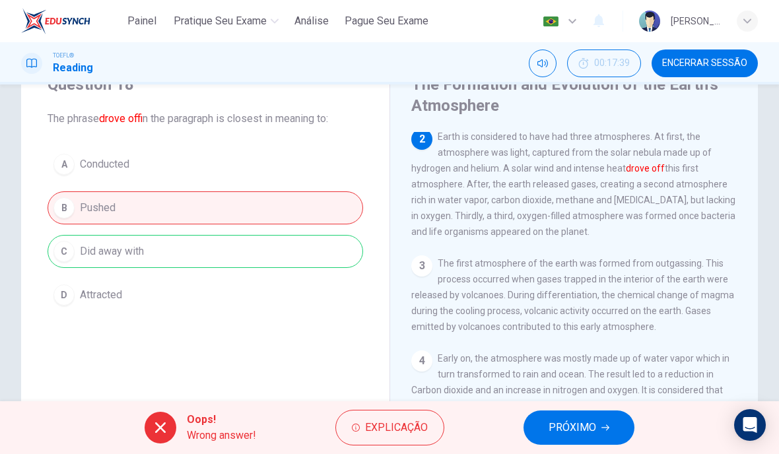
click at [580, 423] on span "PRÓXIMO" at bounding box center [573, 428] width 48 height 18
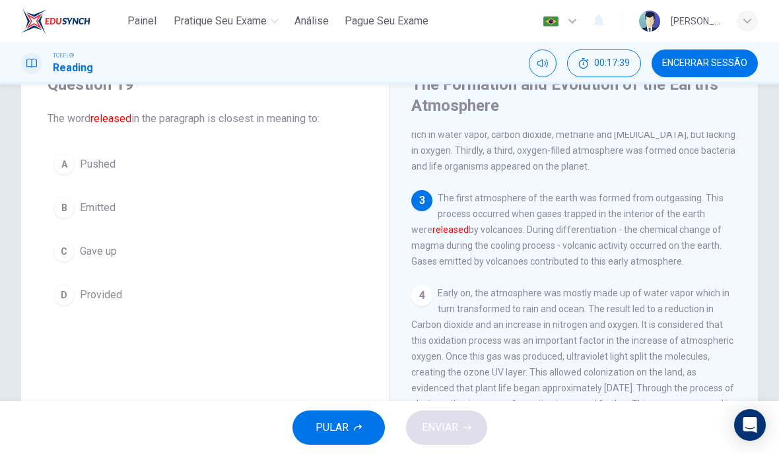
scroll to position [230, 0]
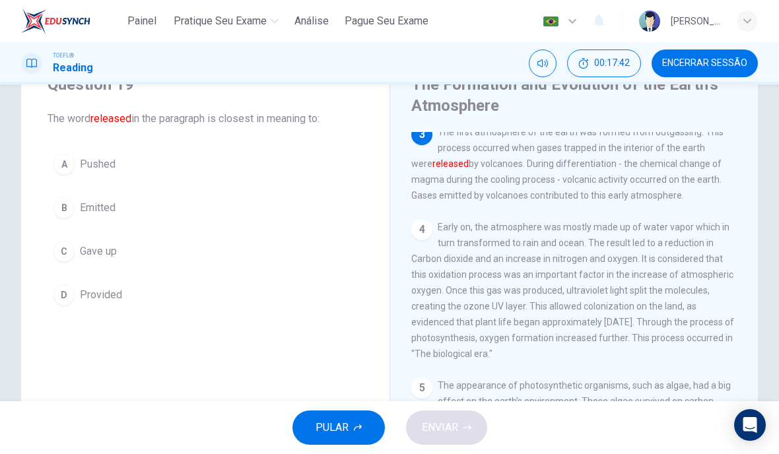
click at [59, 206] on div "B" at bounding box center [63, 207] width 21 height 21
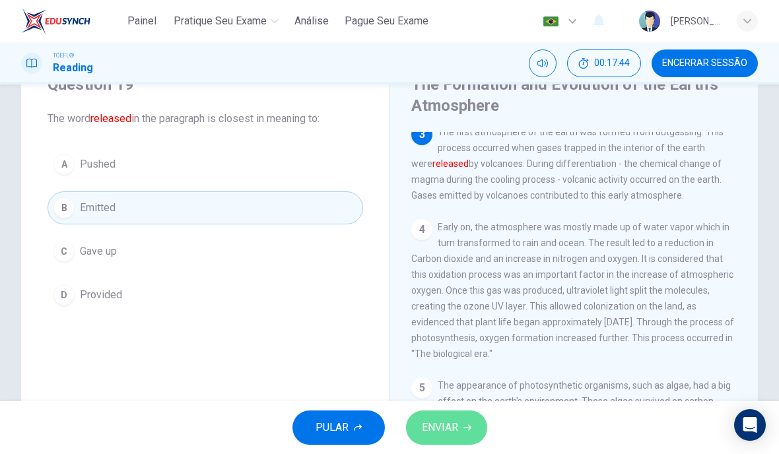
click at [465, 421] on button "ENVIAR" at bounding box center [446, 428] width 81 height 34
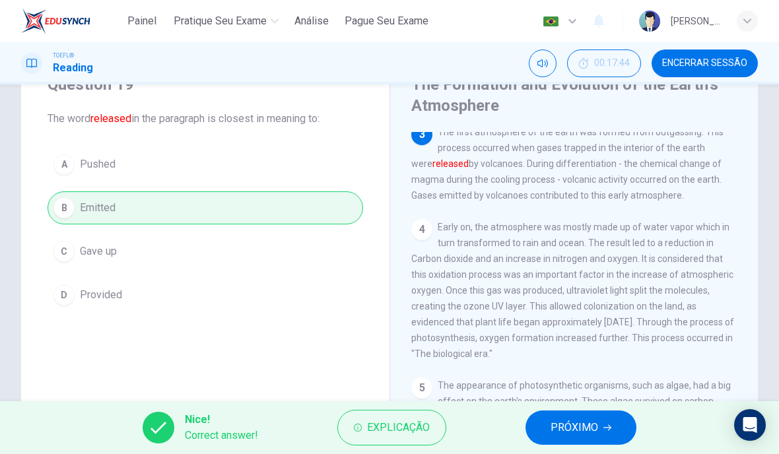
click at [608, 428] on icon "button" at bounding box center [607, 428] width 8 height 6
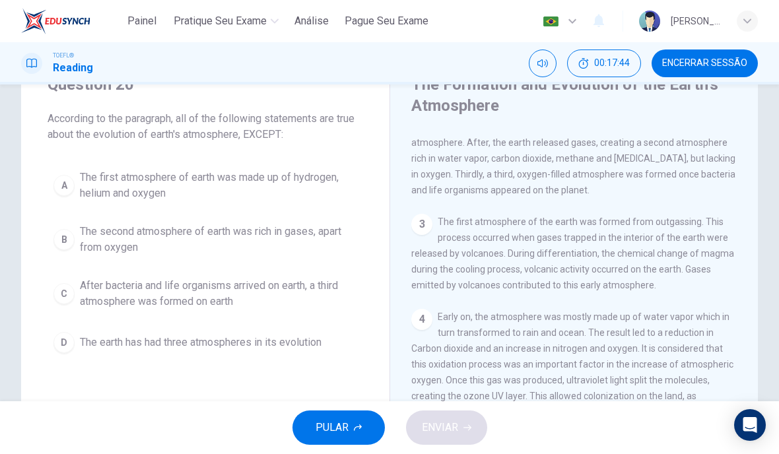
scroll to position [98, 0]
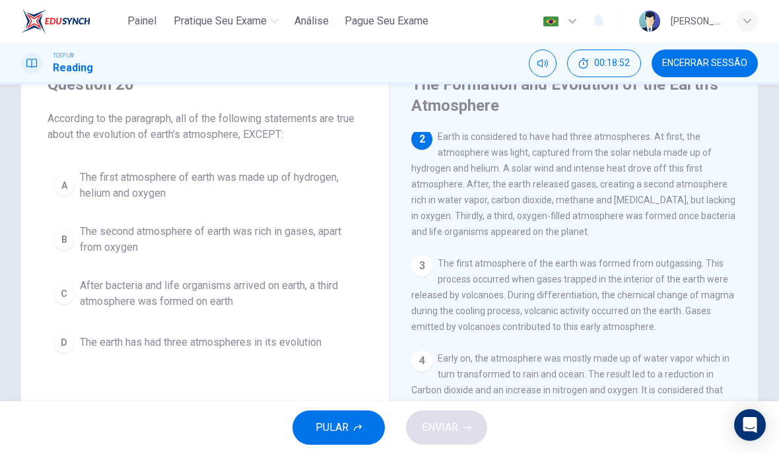
click at [75, 180] on button "A The first atmosphere of earth was made up of hydrogen, helium and oxygen" at bounding box center [206, 186] width 316 height 44
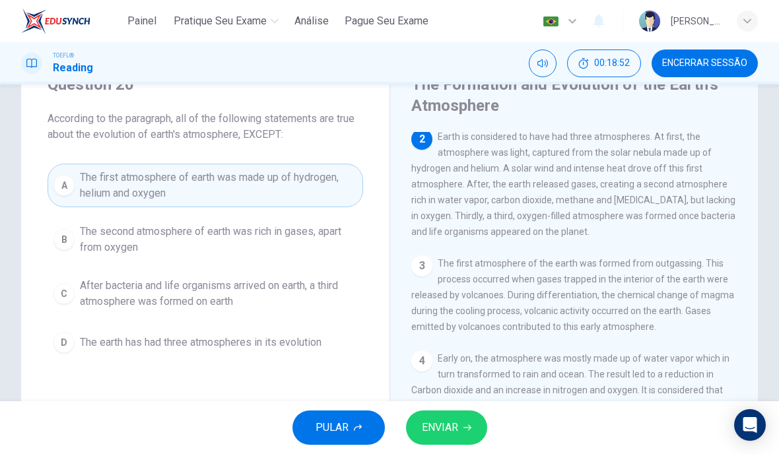
click at [462, 434] on button "ENVIAR" at bounding box center [446, 428] width 81 height 34
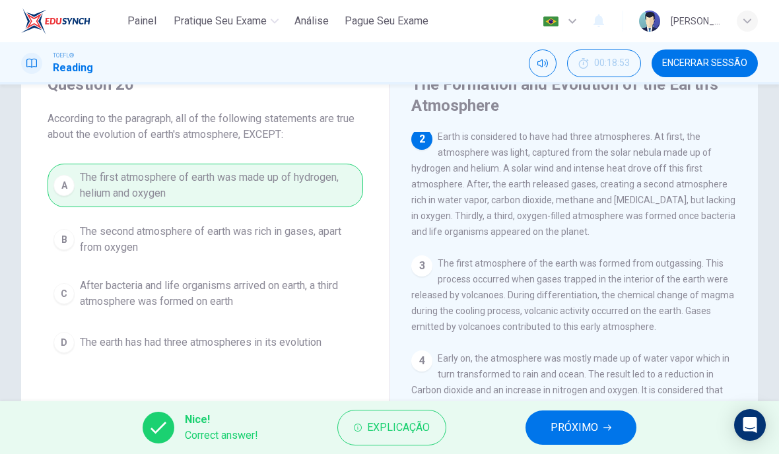
click at [611, 426] on icon "button" at bounding box center [607, 428] width 8 height 8
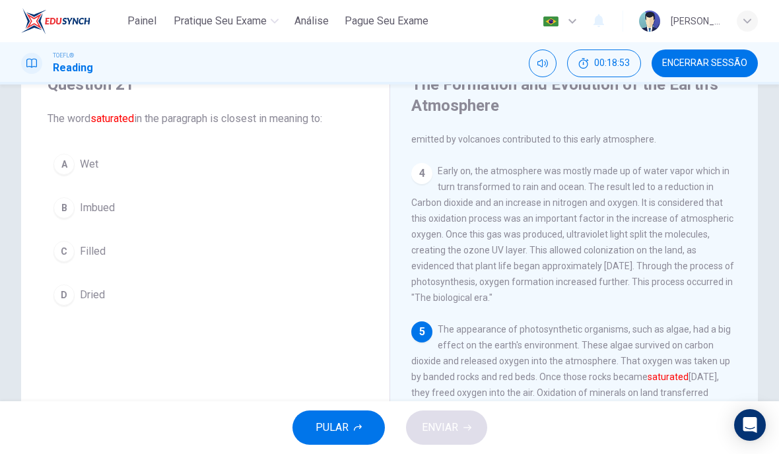
scroll to position [410, 0]
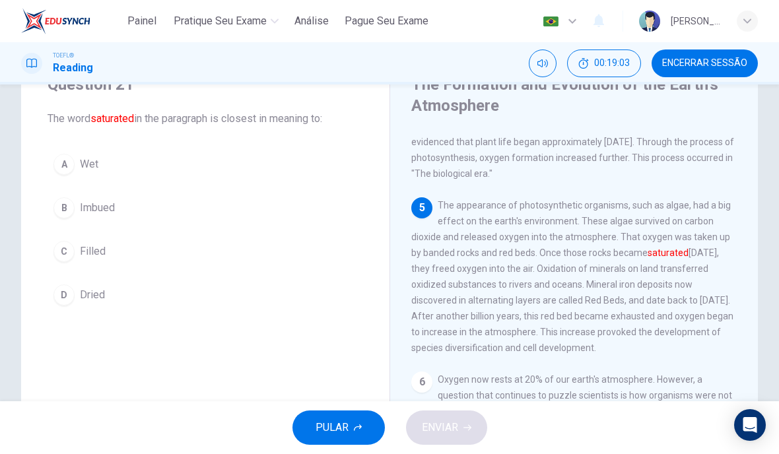
click at [68, 239] on button "C Filled" at bounding box center [206, 251] width 316 height 33
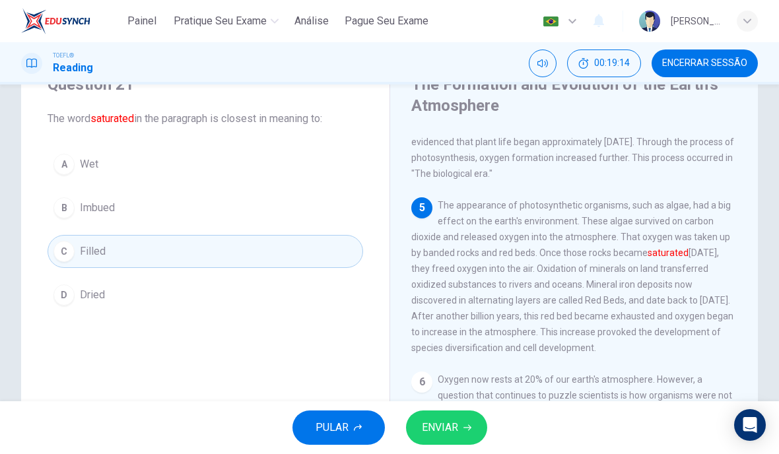
click at [460, 419] on button "ENVIAR" at bounding box center [446, 428] width 81 height 34
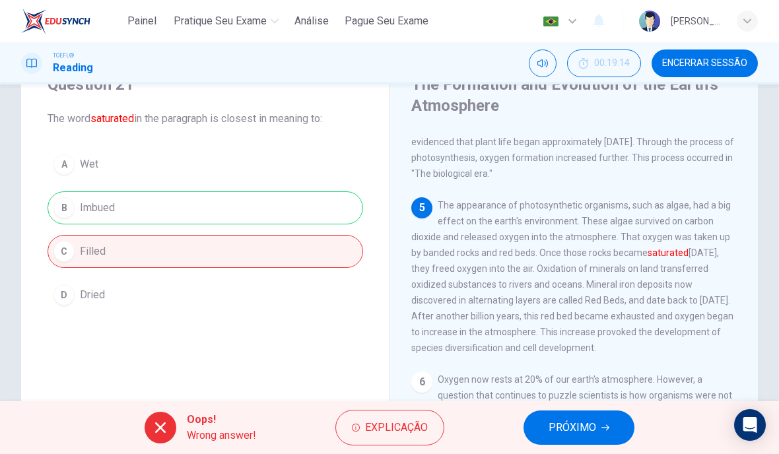
click at [612, 428] on button "PRÓXIMO" at bounding box center [579, 428] width 111 height 34
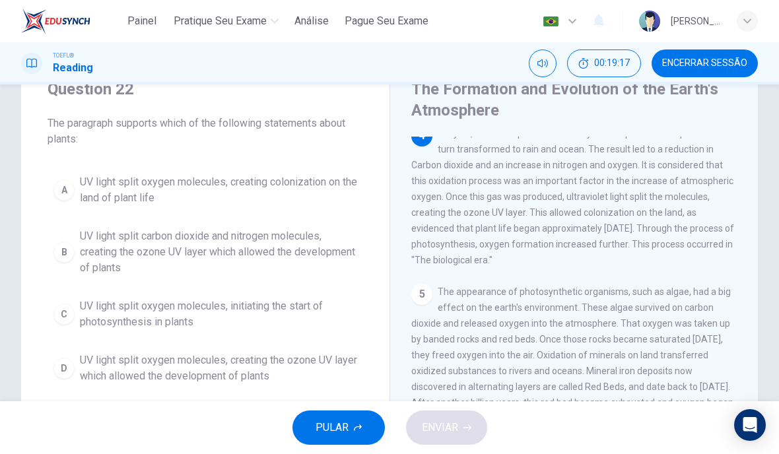
scroll to position [53, 0]
click at [199, 356] on span "UV light split oxygen molecules, creating the ozone UV layer which allowed the …" at bounding box center [218, 369] width 277 height 32
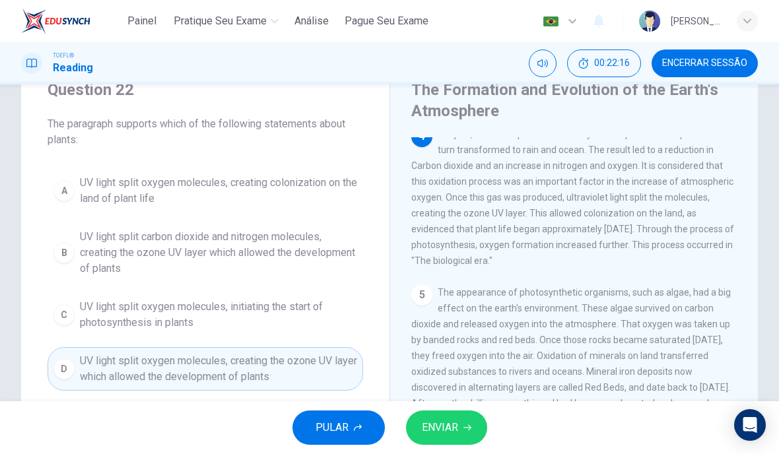
click at [460, 417] on button "ENVIAR" at bounding box center [446, 428] width 81 height 34
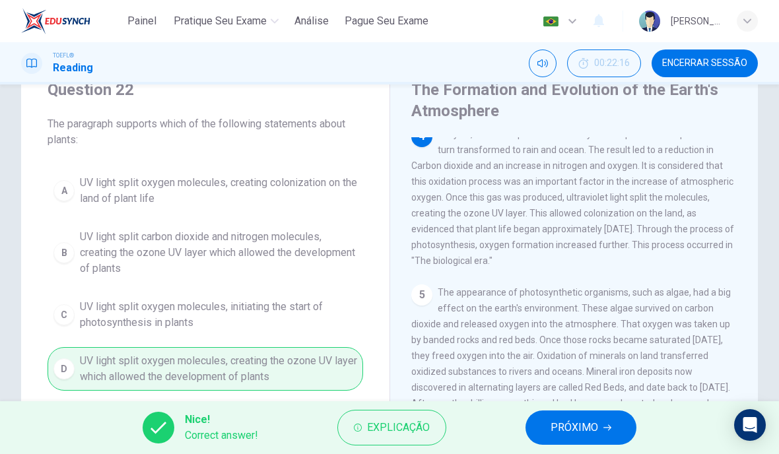
click at [597, 427] on span "PRÓXIMO" at bounding box center [575, 428] width 48 height 18
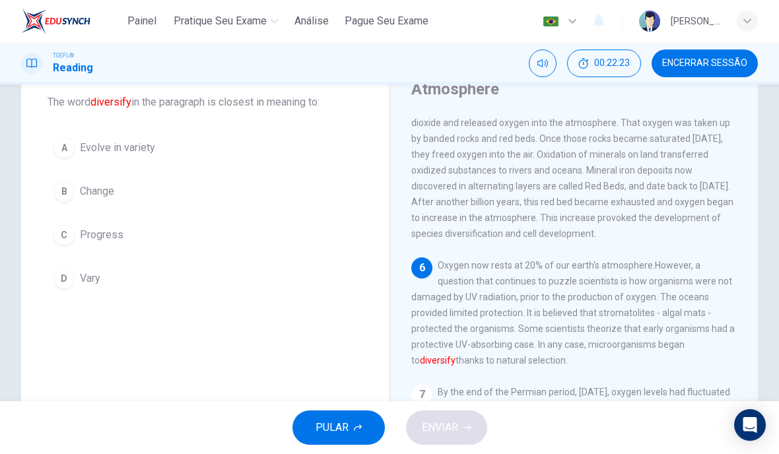
scroll to position [73, 0]
click at [67, 290] on button "D Vary" at bounding box center [206, 279] width 316 height 33
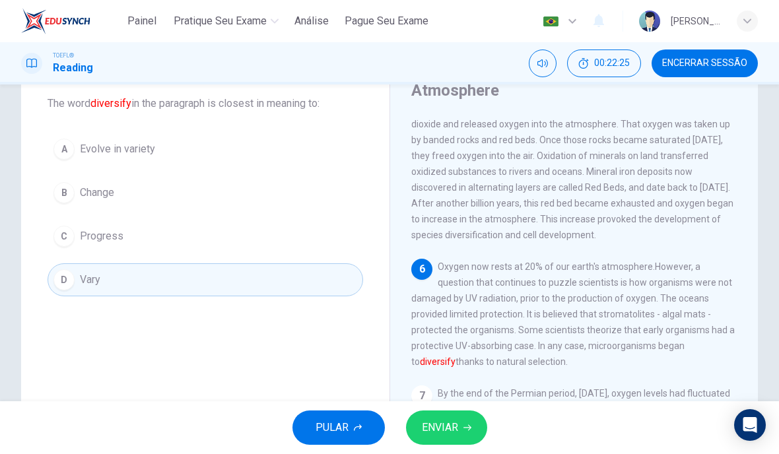
scroll to position [86, 0]
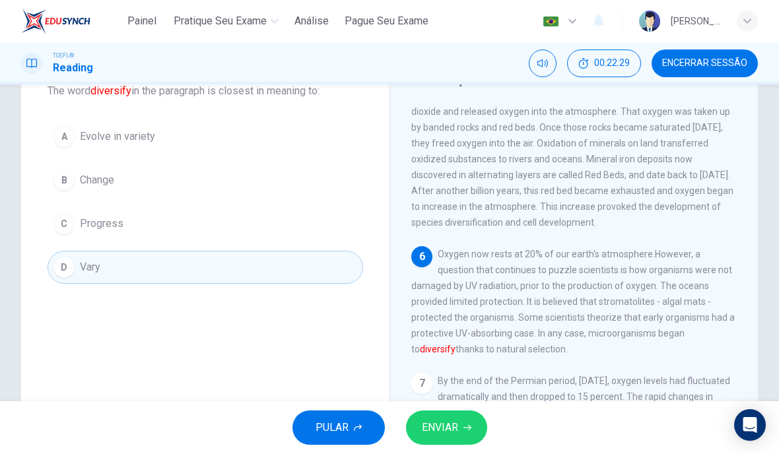
click at [460, 430] on button "ENVIAR" at bounding box center [446, 428] width 81 height 34
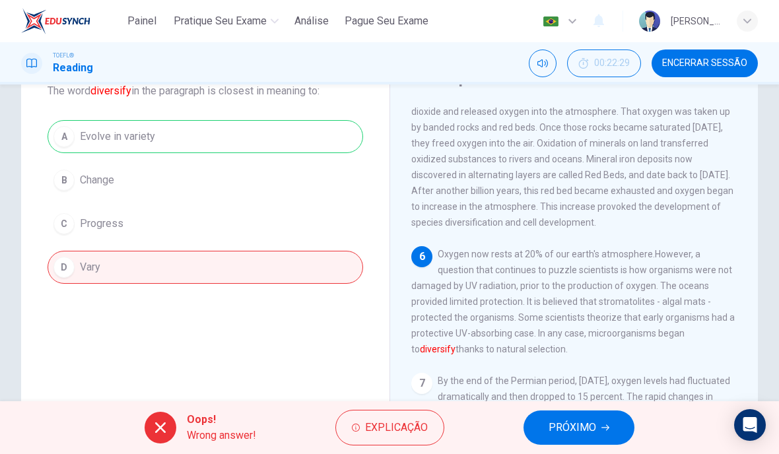
click at [606, 438] on button "PRÓXIMO" at bounding box center [579, 428] width 111 height 34
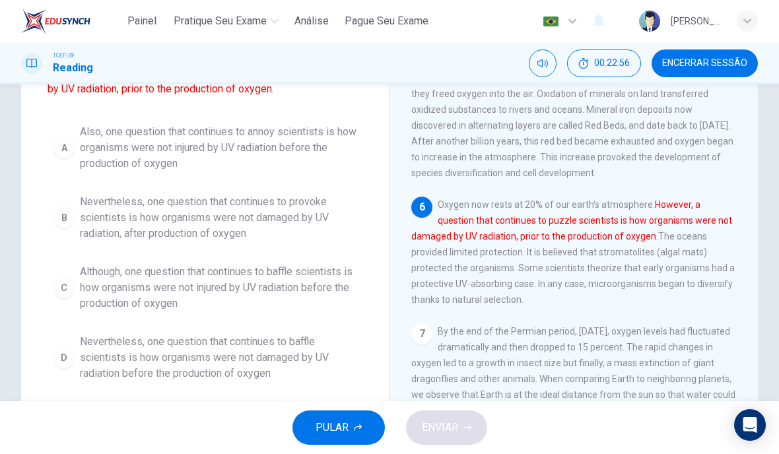
scroll to position [137, 0]
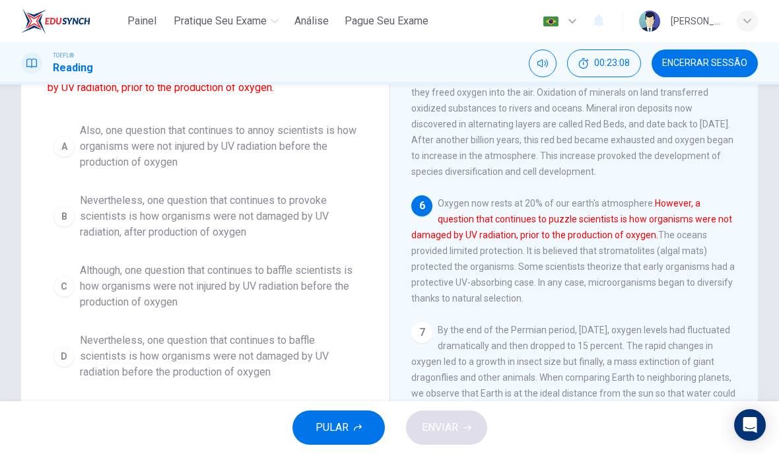
click at [65, 292] on div "C" at bounding box center [63, 286] width 21 height 21
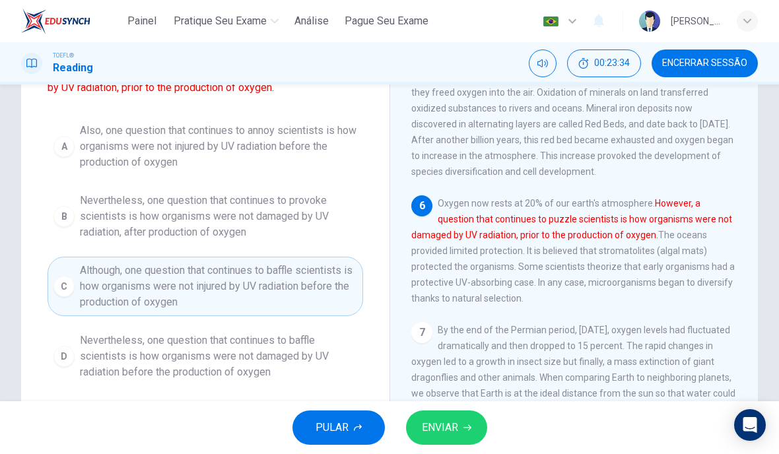
click at [441, 419] on span "ENVIAR" at bounding box center [440, 428] width 36 height 18
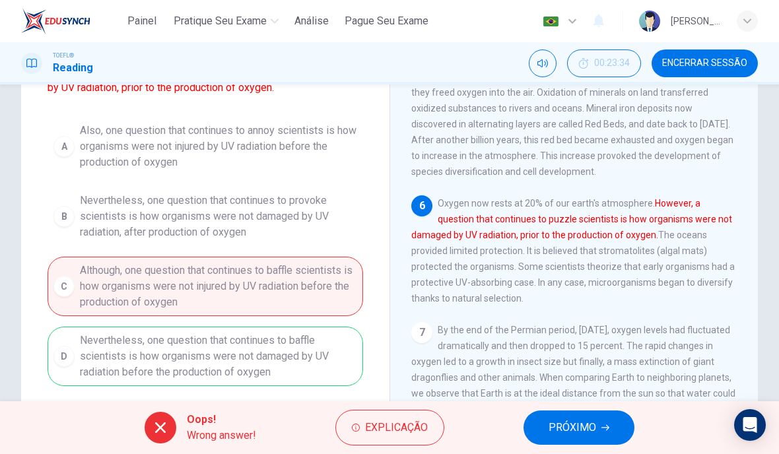
click at [615, 428] on button "PRÓXIMO" at bounding box center [579, 428] width 111 height 34
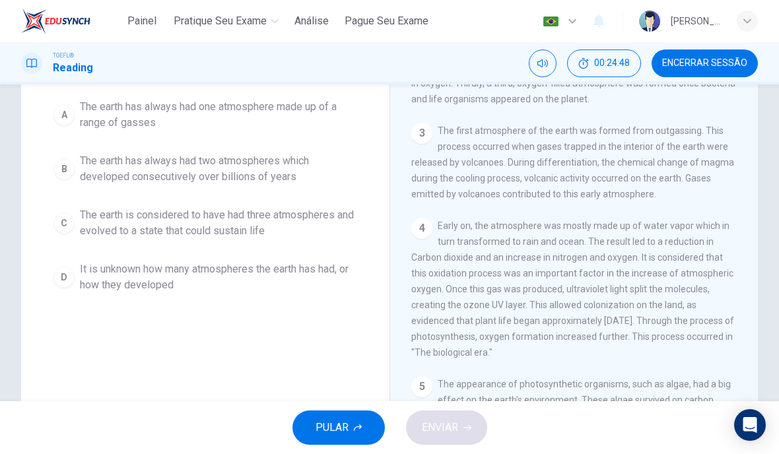
scroll to position [160, 0]
click at [71, 220] on div "C" at bounding box center [63, 223] width 21 height 21
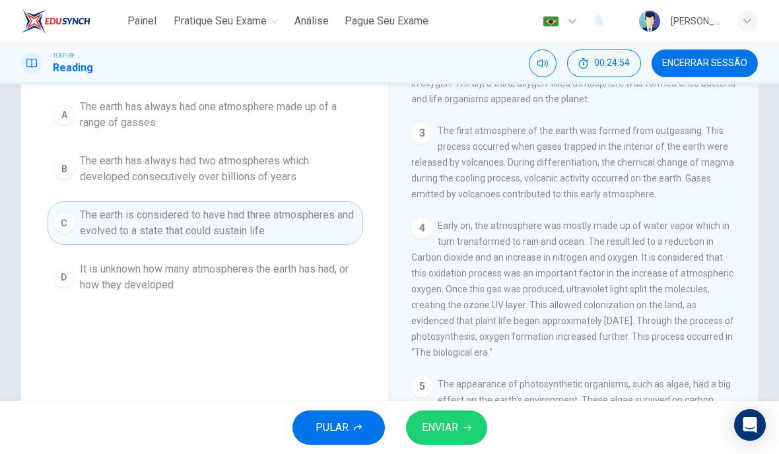
click at [456, 422] on span "ENVIAR" at bounding box center [440, 428] width 36 height 18
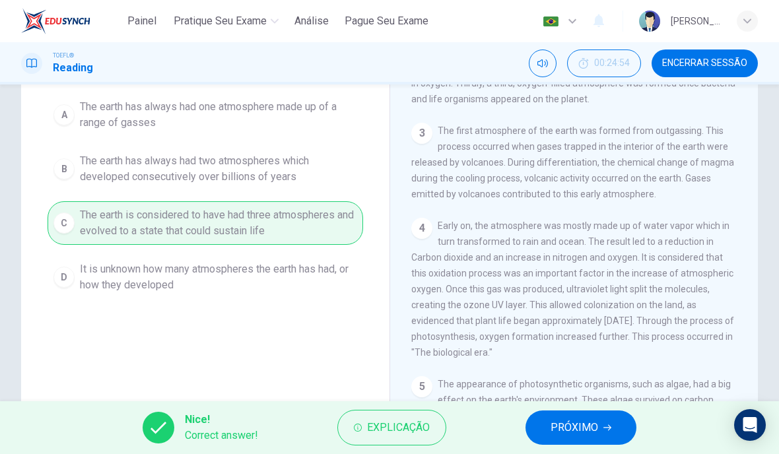
click at [599, 426] on button "PRÓXIMO" at bounding box center [580, 428] width 111 height 34
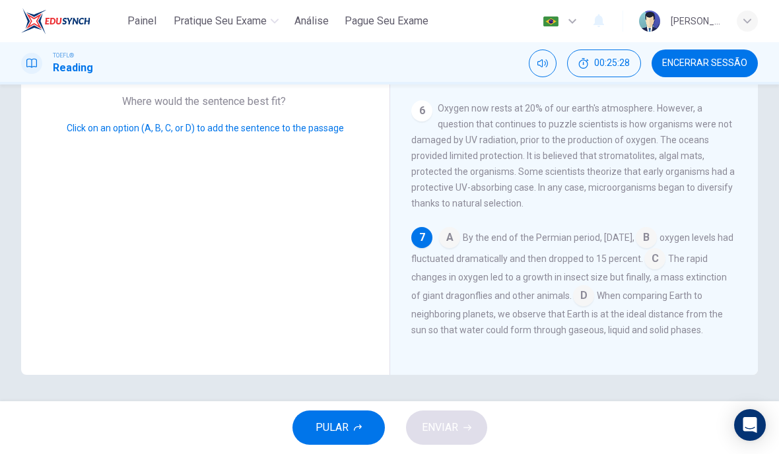
scroll to position [216, 0]
click at [452, 240] on input at bounding box center [449, 238] width 21 height 21
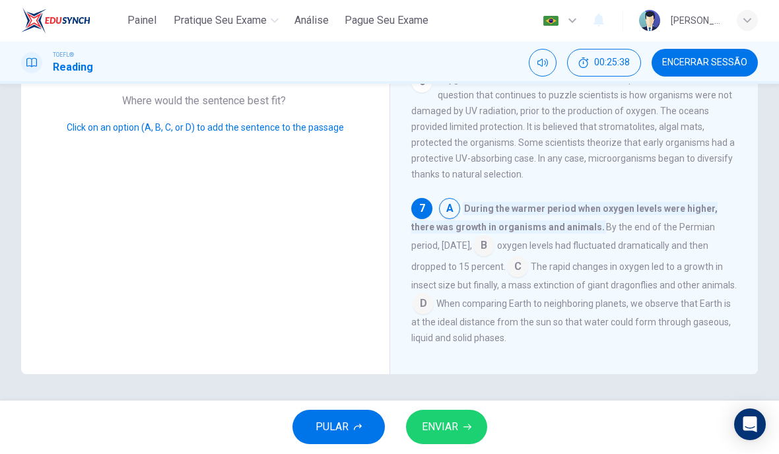
click at [494, 258] on input at bounding box center [483, 247] width 21 height 21
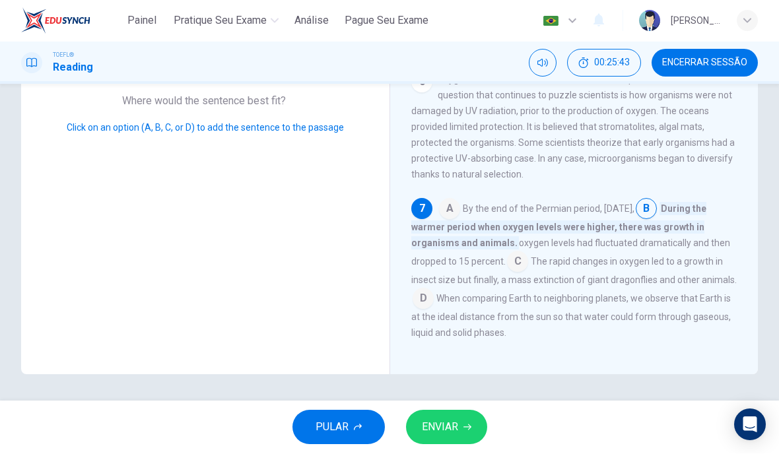
click at [520, 274] on input at bounding box center [517, 263] width 21 height 21
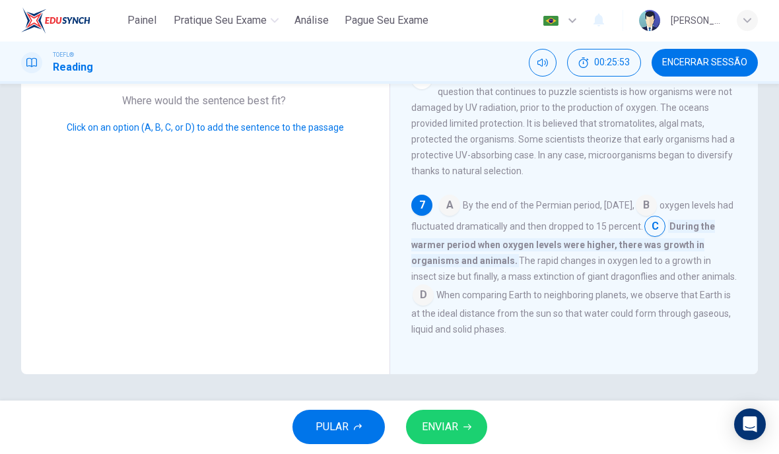
scroll to position [584, 0]
click at [434, 304] on input at bounding box center [423, 297] width 21 height 21
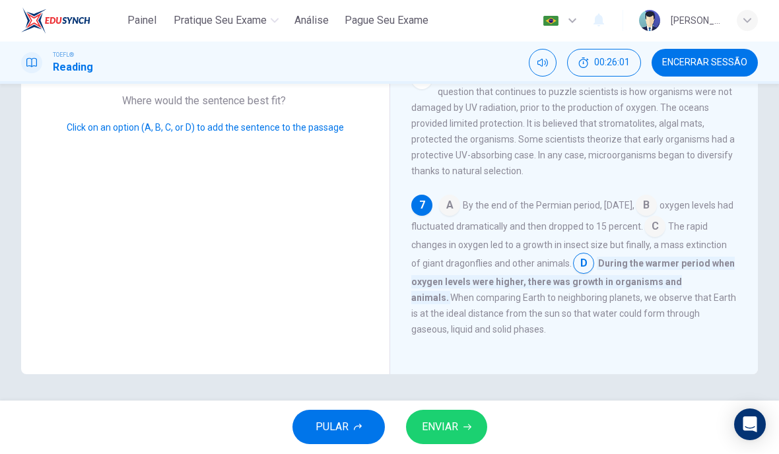
click at [644, 239] on input at bounding box center [654, 228] width 21 height 21
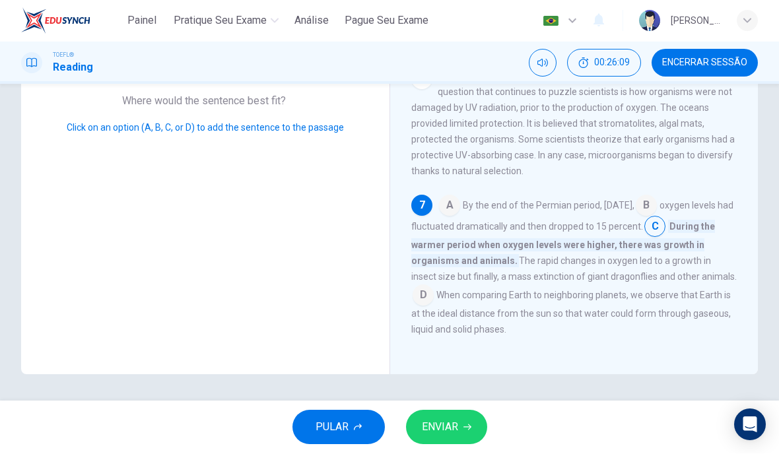
click at [434, 298] on input at bounding box center [423, 297] width 21 height 21
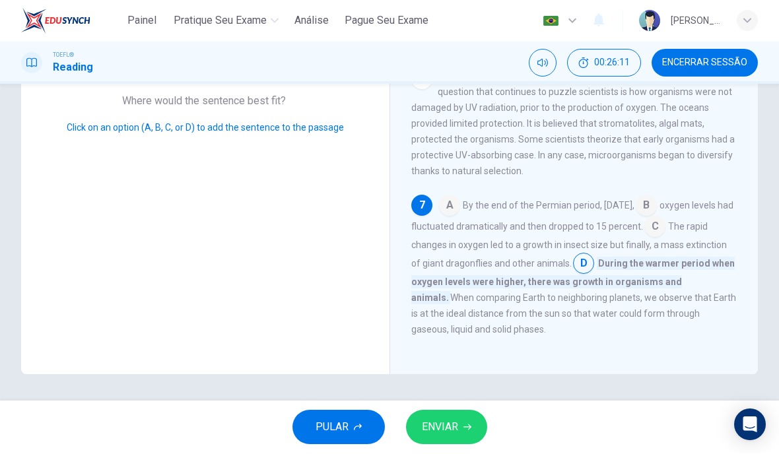
click at [461, 427] on button "ENVIAR" at bounding box center [446, 428] width 81 height 34
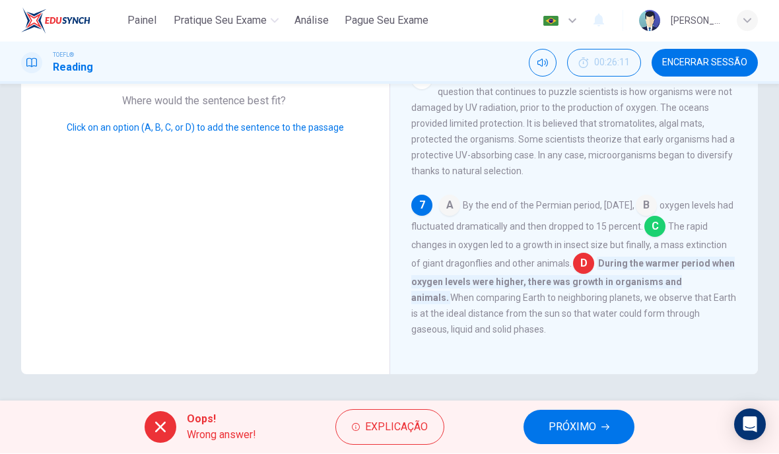
click at [558, 426] on span "PRÓXIMO" at bounding box center [573, 428] width 48 height 18
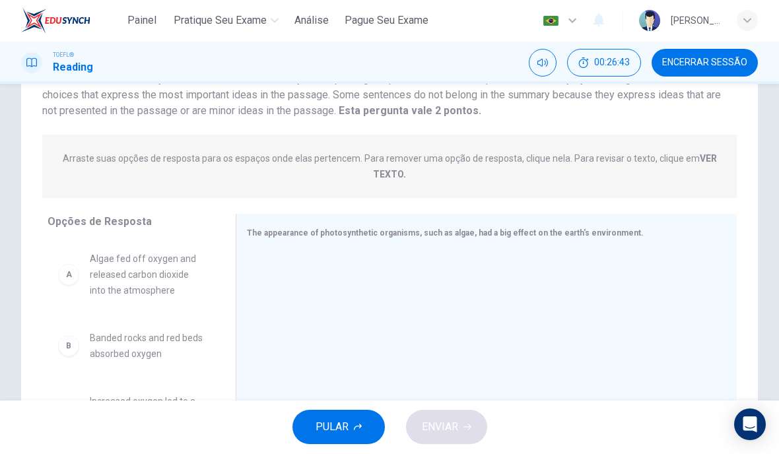
scroll to position [111, 0]
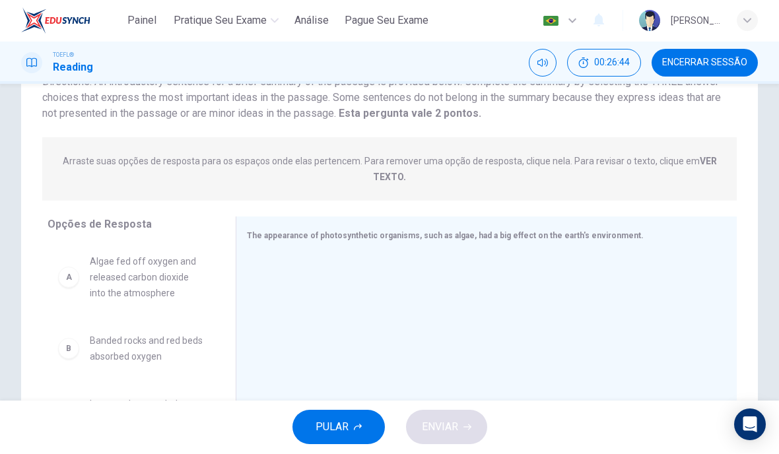
click at [368, 178] on span "Arraste suas opções de resposta para os espaços onde elas pertencem. Para remov…" at bounding box center [389, 170] width 663 height 32
click at [386, 183] on span "Arraste suas opções de resposta para os espaços onde elas pertencem. Para remov…" at bounding box center [389, 170] width 663 height 32
click at [684, 158] on p "Arraste suas opções de resposta para os espaços onde elas pertencem. Para remov…" at bounding box center [390, 169] width 654 height 26
click at [700, 158] on strong "VER TEXTO." at bounding box center [545, 169] width 344 height 26
click at [387, 183] on span "Arraste suas opções de resposta para os espaços onde elas pertencem. Para remov…" at bounding box center [389, 170] width 663 height 32
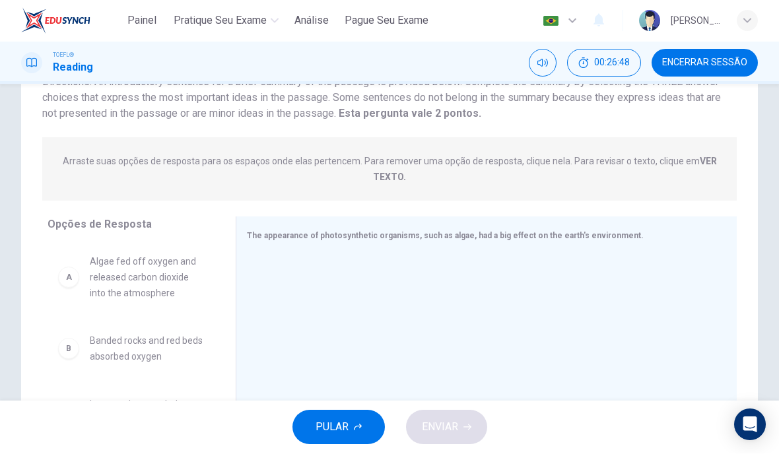
click at [386, 182] on span "Arraste suas opções de resposta para os espaços onde elas pertencem. Para remov…" at bounding box center [389, 170] width 663 height 32
click at [384, 183] on span "Arraste suas opções de resposta para os espaços onde elas pertencem. Para remov…" at bounding box center [389, 170] width 663 height 32
click at [382, 180] on strong "VER TEXTO." at bounding box center [545, 169] width 344 height 26
click at [380, 180] on strong "VER TEXTO." at bounding box center [545, 169] width 344 height 26
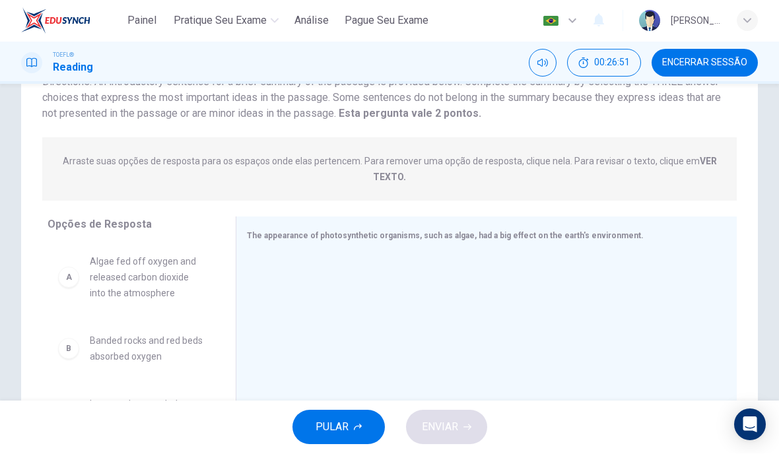
click at [391, 179] on strong "VER TEXTO." at bounding box center [545, 169] width 344 height 26
click at [65, 162] on p "Arraste suas opções de resposta para os espaços onde elas pertencem. Para remov…" at bounding box center [390, 169] width 654 height 26
click at [65, 162] on span "Arraste suas opções de resposta para os espaços onde elas pertencem. Para remov…" at bounding box center [389, 170] width 663 height 32
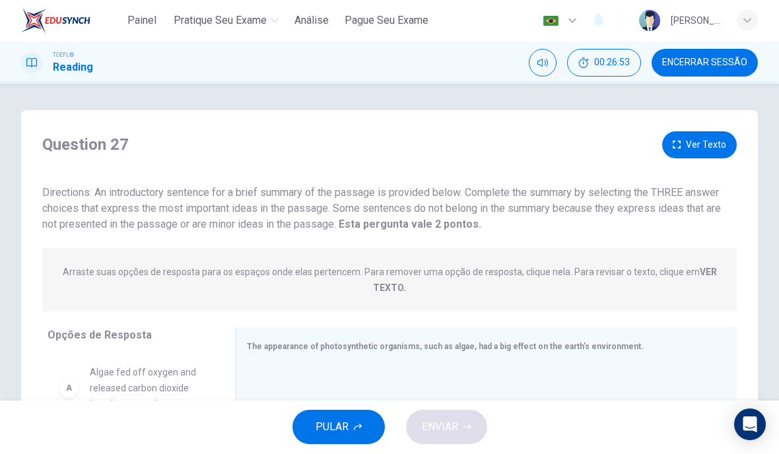
scroll to position [0, 0]
click at [683, 156] on button "Ver Texto" at bounding box center [699, 145] width 75 height 27
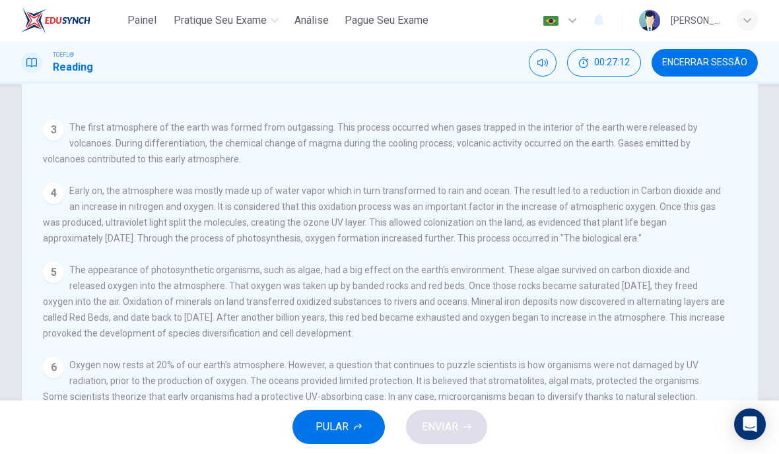
scroll to position [92, 0]
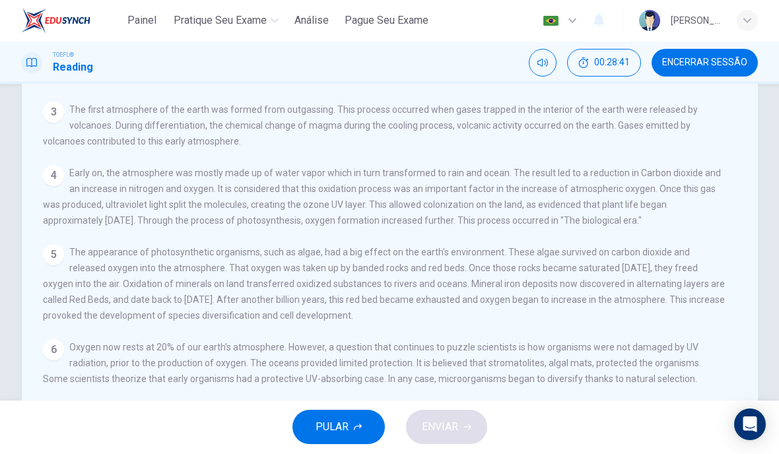
click at [733, 67] on span "Encerrar Sessão" at bounding box center [704, 63] width 85 height 11
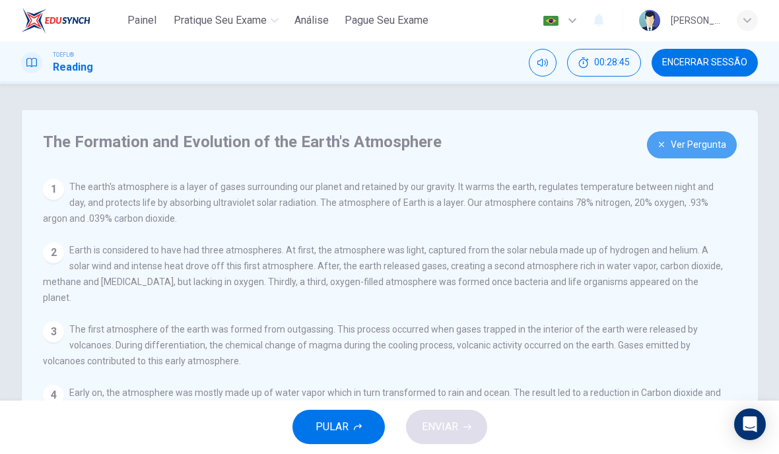
scroll to position [-1, 0]
click at [705, 133] on button "Ver Pergunta" at bounding box center [692, 145] width 90 height 27
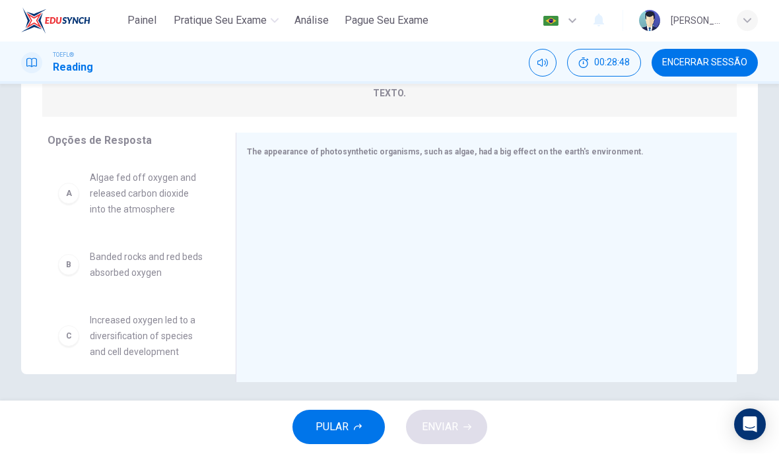
scroll to position [195, 0]
click at [71, 256] on div "B" at bounding box center [68, 265] width 21 height 21
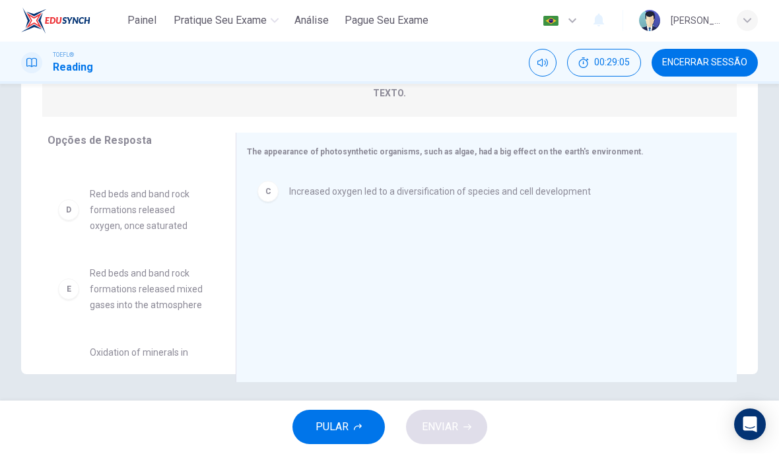
scroll to position [132, 0]
click at [69, 201] on div "D" at bounding box center [68, 204] width 21 height 21
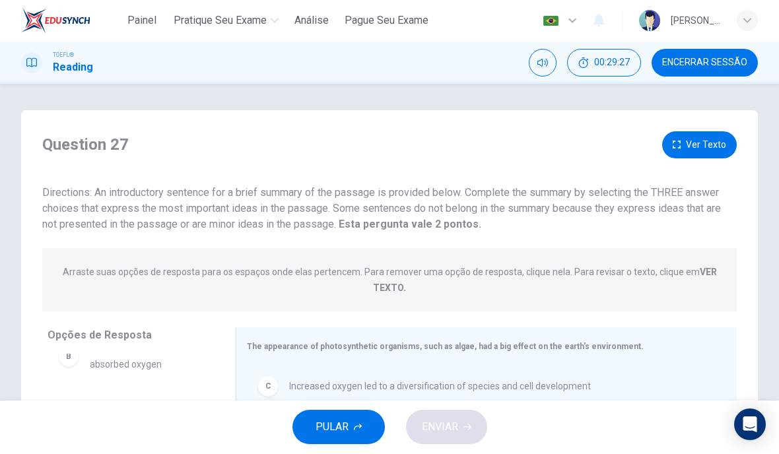
scroll to position [0, 0]
click at [706, 147] on button "Ver Texto" at bounding box center [699, 145] width 75 height 27
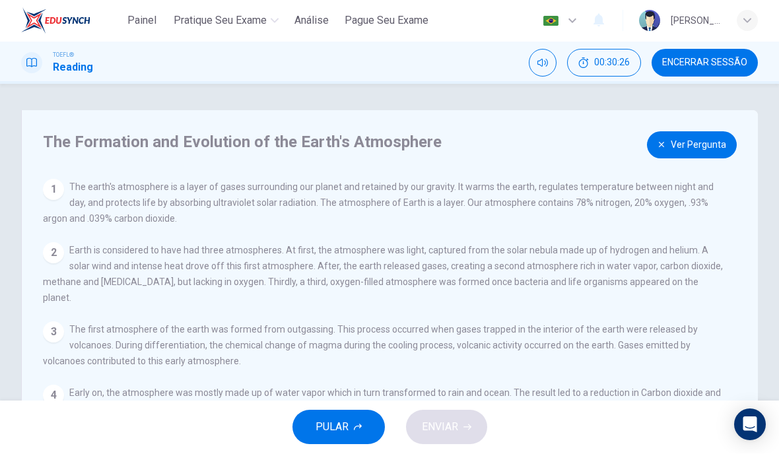
scroll to position [-3, 0]
click at [701, 143] on button "Ver Pergunta" at bounding box center [692, 145] width 90 height 27
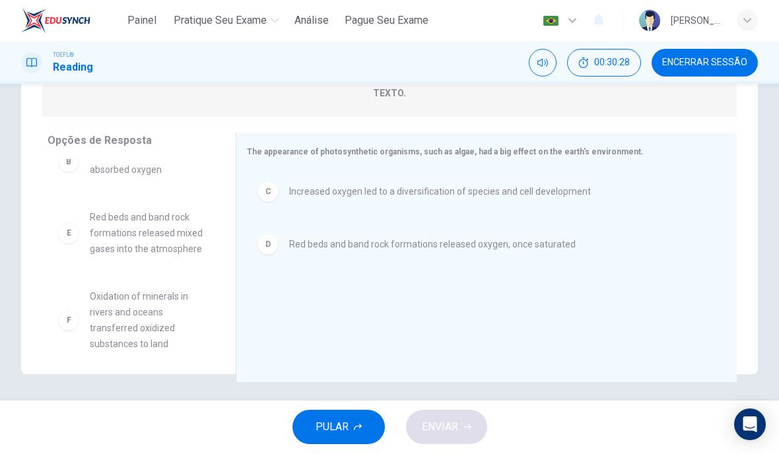
click at [69, 318] on div "F" at bounding box center [68, 320] width 21 height 21
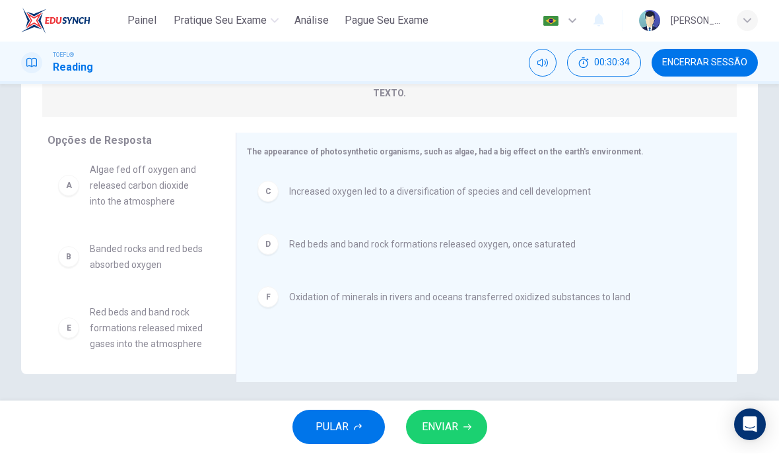
scroll to position [8, 0]
click at [451, 427] on span "ENVIAR" at bounding box center [440, 428] width 36 height 18
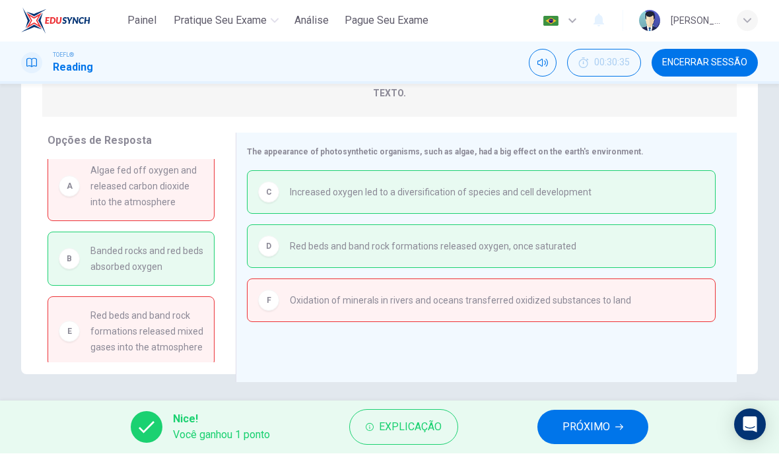
click at [610, 425] on span "PRÓXIMO" at bounding box center [586, 428] width 48 height 18
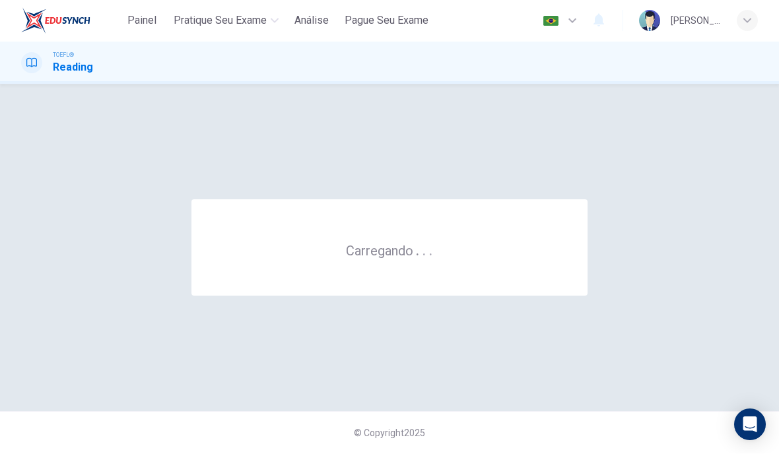
scroll to position [0, 0]
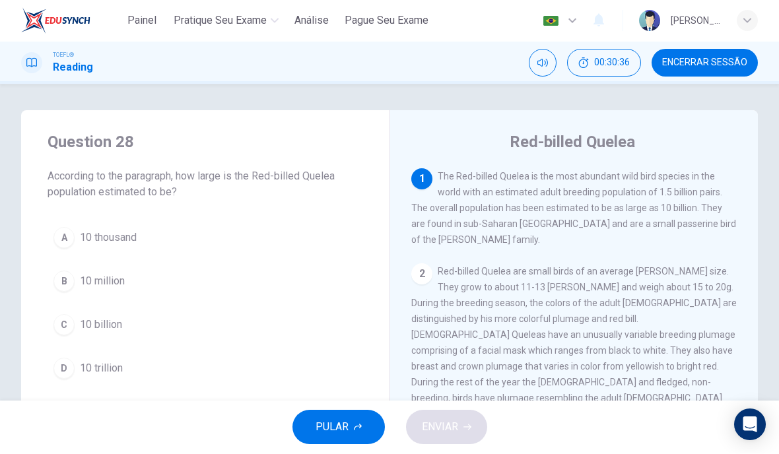
click at [730, 65] on span "Encerrar Sessão" at bounding box center [704, 63] width 85 height 11
